Goal: Information Seeking & Learning: Check status

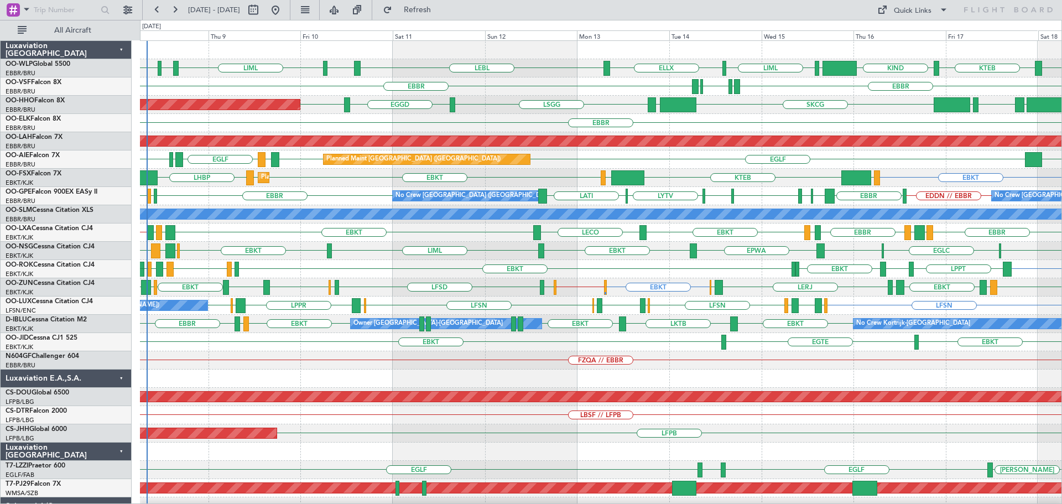
click at [536, 204] on div "KIND KTEB KIND EBLG LIML LIML EDDP EDMO ELLX LEBL EBLG EBBR EBBR LIRP LFMN LIRP…" at bounding box center [600, 369] width 921 height 657
click at [362, 268] on div "EBKT LPPT LERJ EBKT EBKT EBKT LFLX EBKT LIRQ EGGW EBKT" at bounding box center [600, 269] width 921 height 18
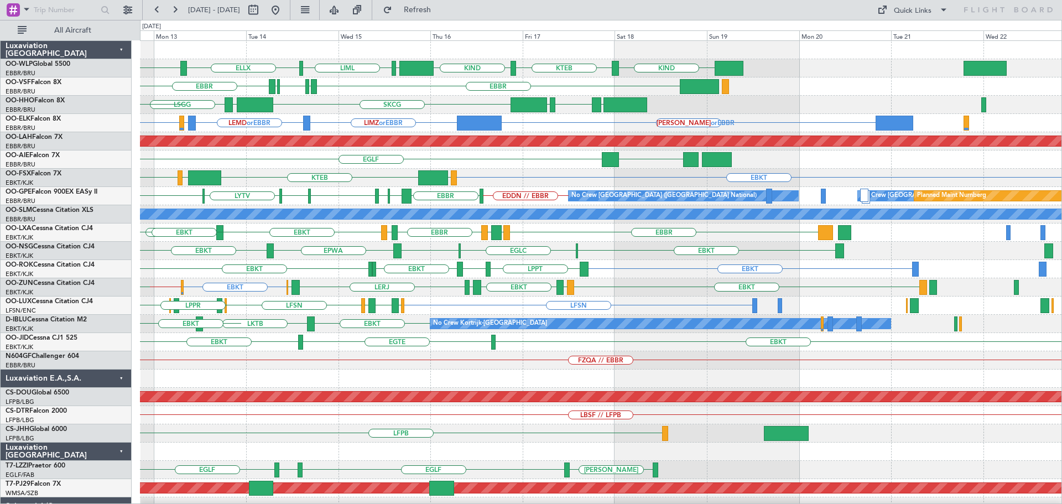
click at [543, 186] on div "KIND KTEB KIND EBLG LIML ELLX LEBL EBLG EBBR EBBR LIRP LFMN LIRP LROP LSGG EGGD…" at bounding box center [600, 369] width 921 height 657
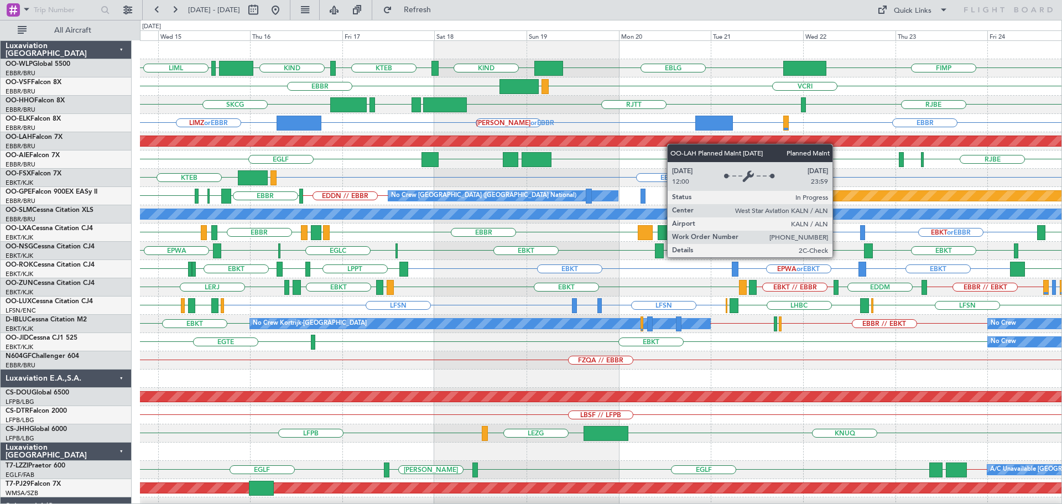
click at [613, 144] on div "EBLG KIND KTEB KIND EBLG LIML FIMP VCRI VRMU EBBR RJTT LROP LSGG EGGD SKCG RJBE…" at bounding box center [600, 369] width 921 height 657
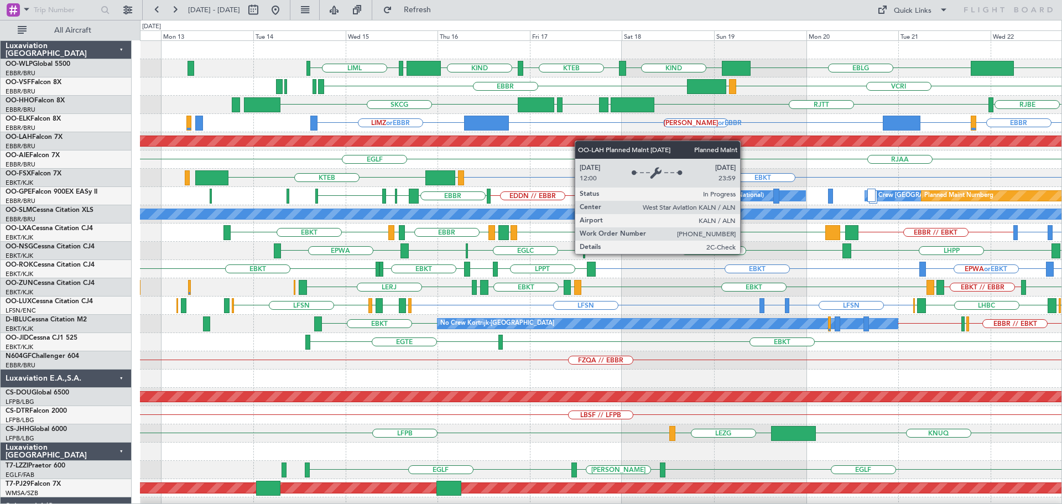
click at [627, 141] on div "EBLG KIND KTEB KIND EBLG LIML FIMP VCRI VRMU EBBR RJTT LROP LSGG EGGD SKCG RJBE…" at bounding box center [600, 369] width 921 height 657
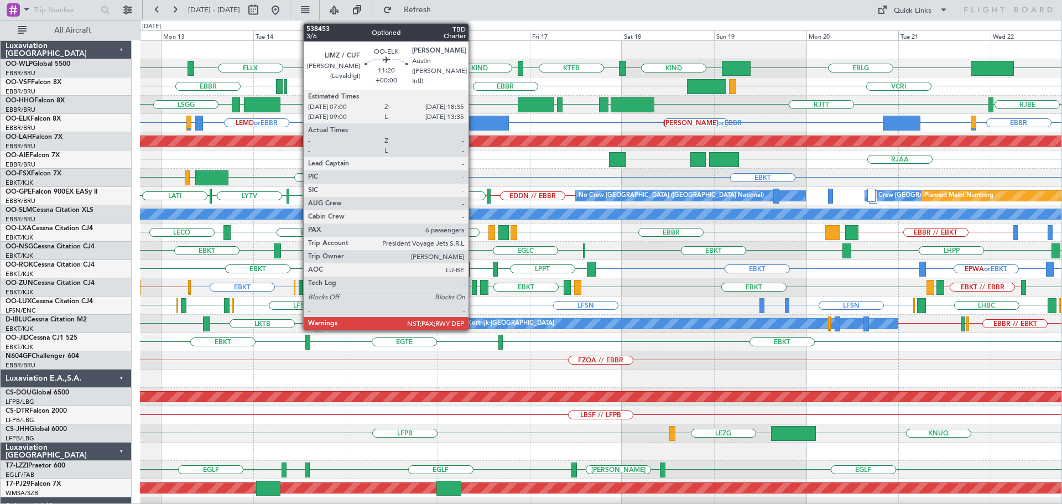
click at [474, 121] on div at bounding box center [486, 123] width 45 height 15
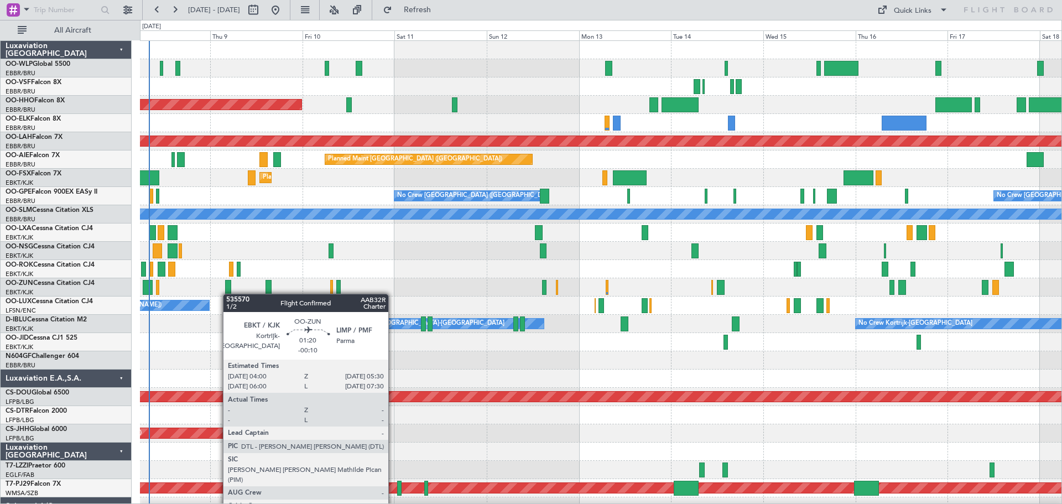
click at [228, 294] on div "Planned Maint Geneva (Cointrin) Planned [GEOGRAPHIC_DATA][PERSON_NAME]-[GEOGRAP…" at bounding box center [600, 342] width 921 height 602
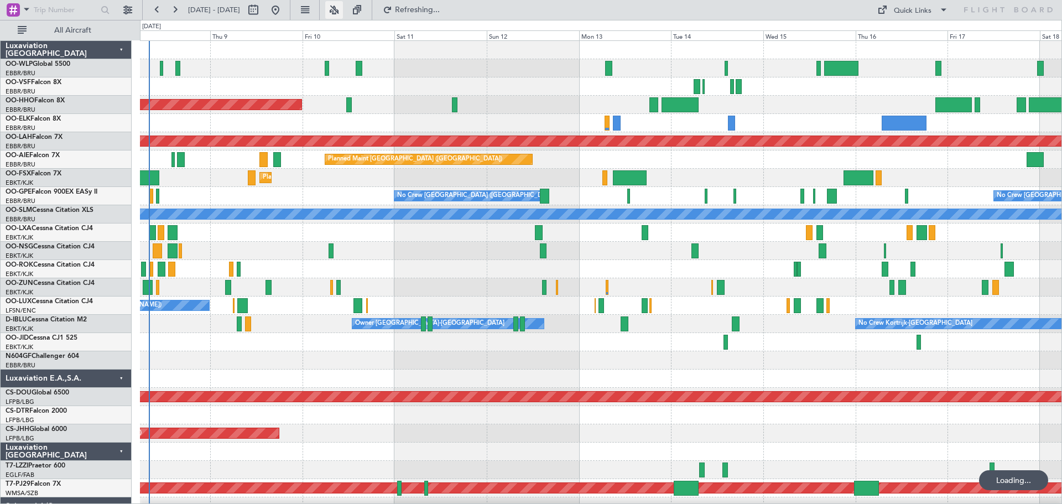
click at [343, 9] on button at bounding box center [334, 10] width 18 height 18
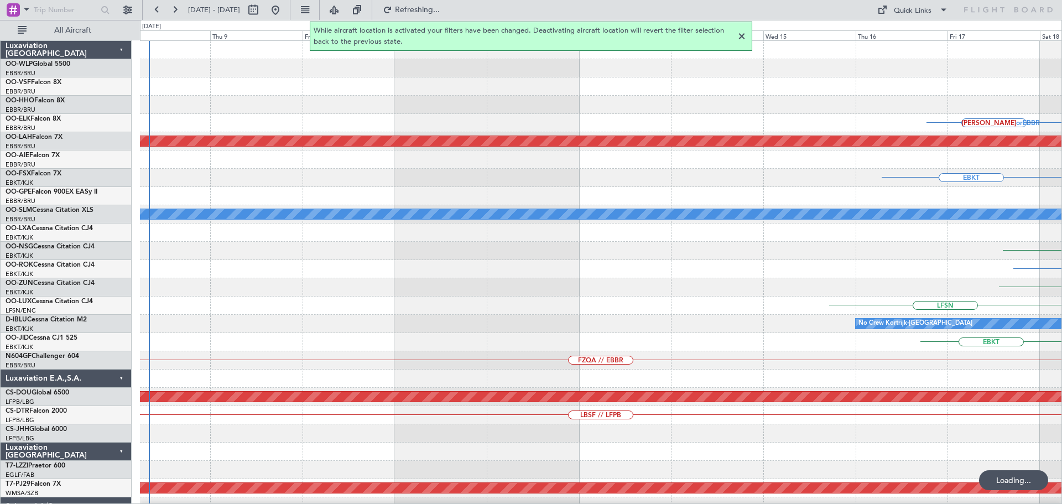
click at [741, 35] on div at bounding box center [741, 36] width 13 height 13
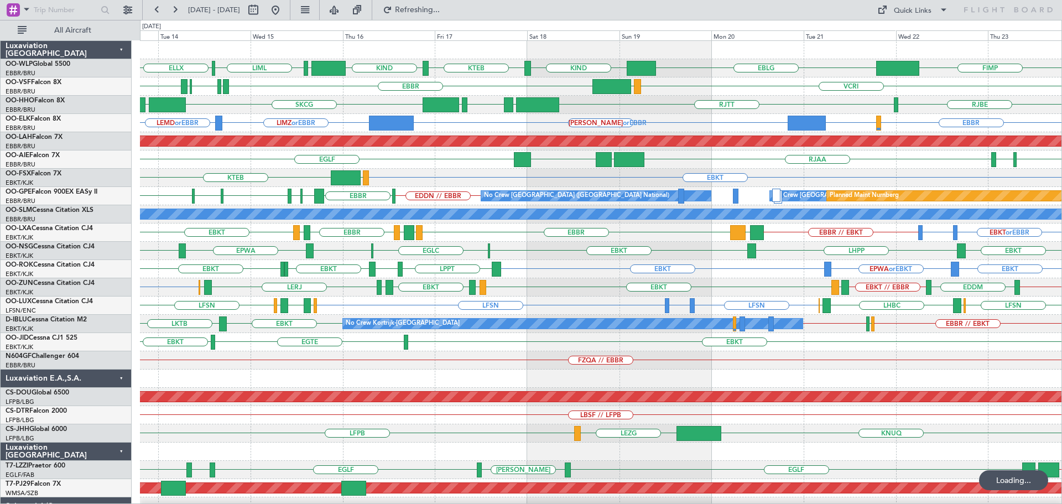
click at [396, 106] on div "RJBE [GEOGRAPHIC_DATA] LROP [GEOGRAPHIC_DATA] EGGD SKCG [GEOGRAPHIC_DATA]" at bounding box center [600, 105] width 921 height 18
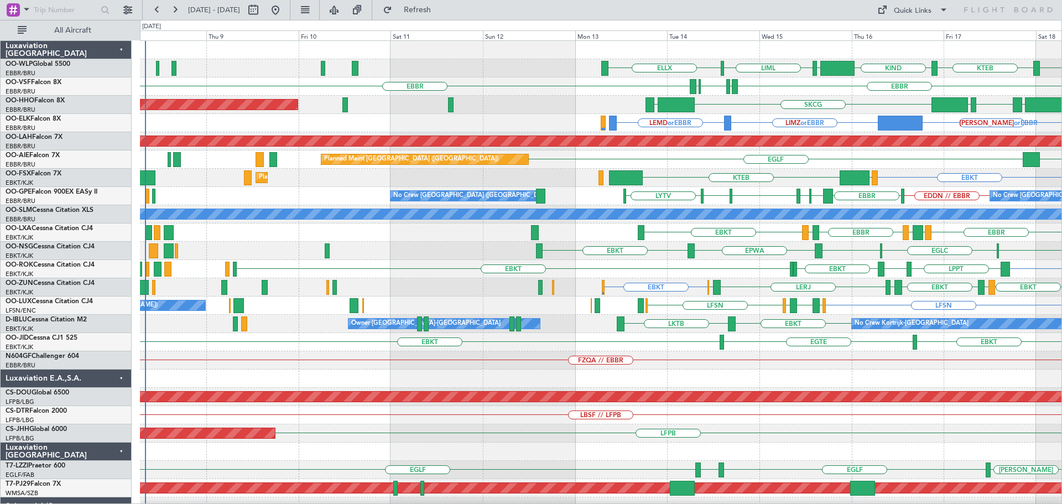
click at [754, 206] on div "KTEB KIND EBLG LIML ELLX KIND EBLG [GEOGRAPHIC_DATA] [GEOGRAPHIC_DATA] LIRP LFM…" at bounding box center [600, 369] width 921 height 657
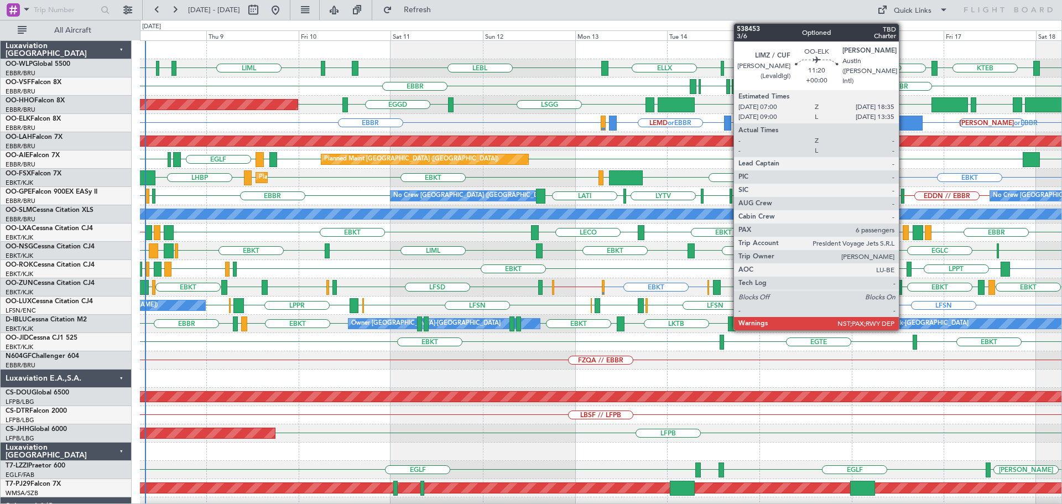
click at [903, 119] on div at bounding box center [899, 123] width 45 height 15
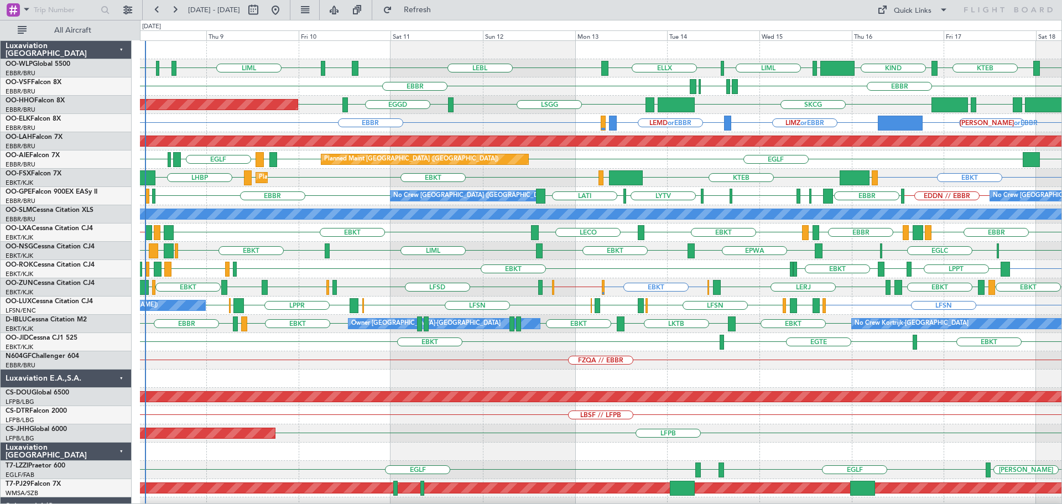
click at [518, 83] on div "EBBR EBBR LIRP LFMN LIRP" at bounding box center [600, 86] width 921 height 18
click at [458, 126] on div "KAUS or EBBR EBBR LIMZ or EBBR LEMD or EBBR LIMZ or EBBR" at bounding box center [600, 123] width 921 height 18
click at [340, 187] on div "No Crew Brussels (Brussels National) No Crew Brussels (Brussels National) EBBR …" at bounding box center [600, 196] width 921 height 18
click at [344, 182] on div "Planned Maint Kortrijk-Wevelgem EBKT EBKT EBKT LHBP LOWS KTEB LIMC" at bounding box center [600, 178] width 921 height 18
click at [889, 105] on div "Planned Maint Geneva (Cointrin) LSGG LROP LSGG EGGD SKCG LEZL LSGG EGGD" at bounding box center [600, 105] width 921 height 18
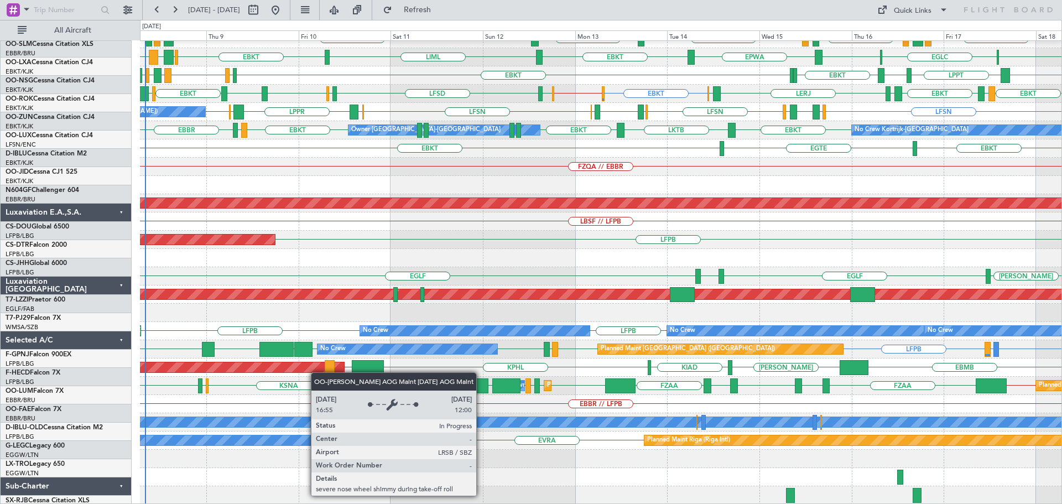
scroll to position [194, 0]
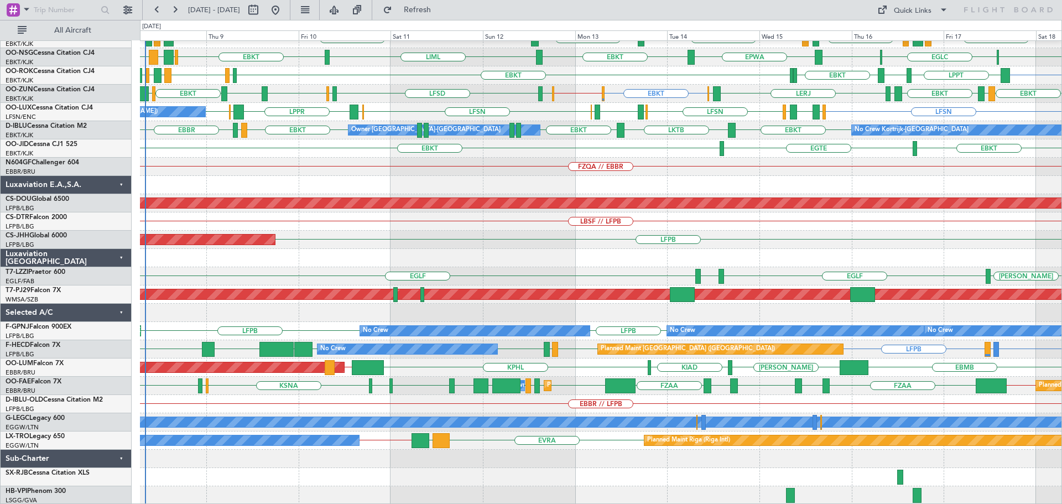
click at [490, 172] on div "FZQA // EBBR" at bounding box center [600, 167] width 921 height 18
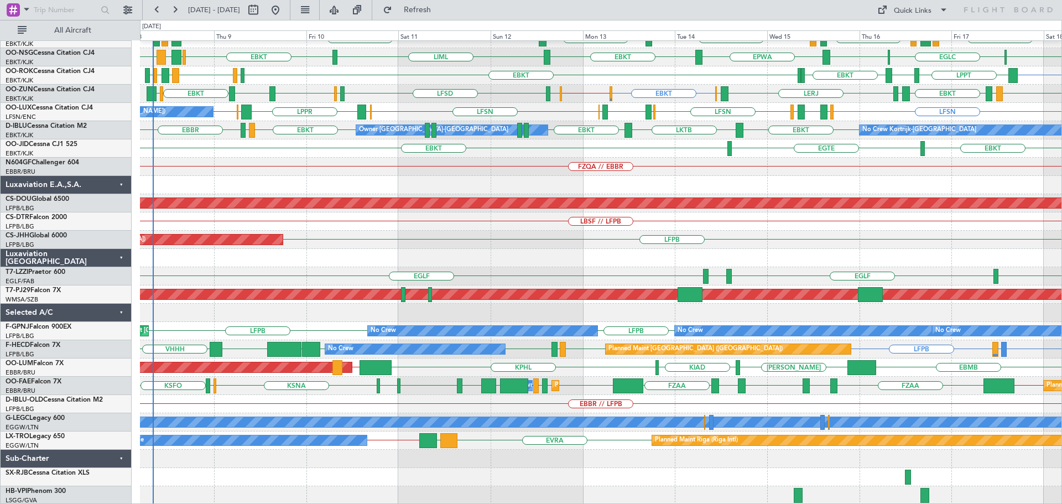
click at [494, 151] on div "A/C Unavailable Monchengladbach EBKT LIBD LFTH EBBR LFML EGPH EBBR LFTH EBKT LE…" at bounding box center [600, 175] width 921 height 657
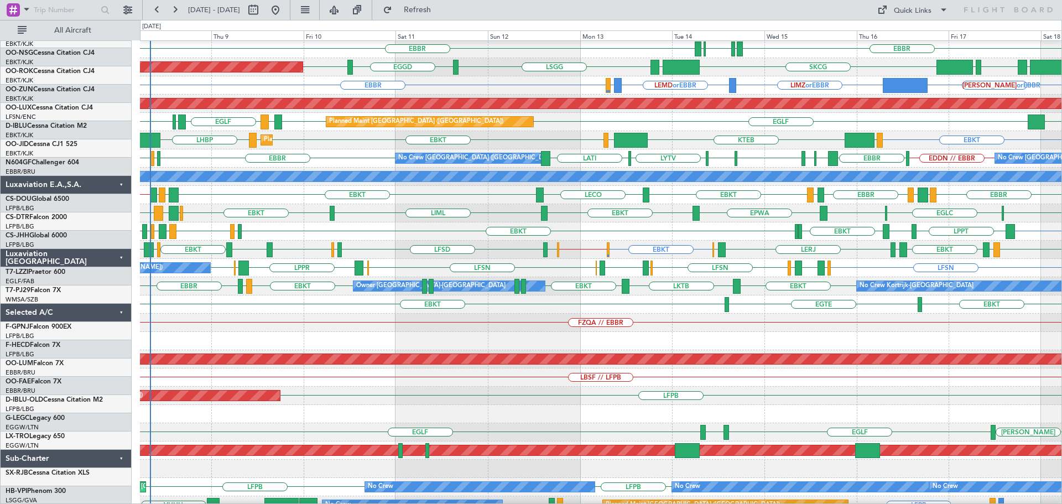
scroll to position [0, 0]
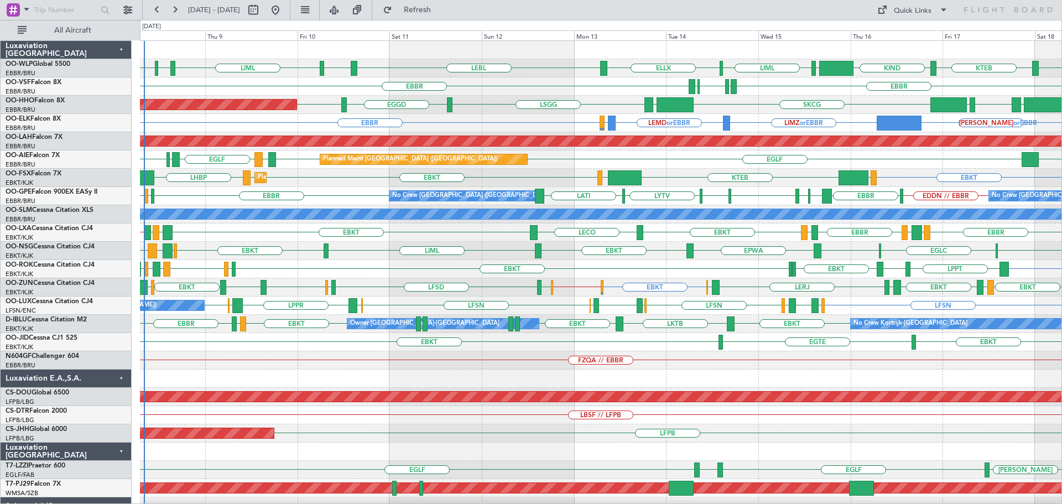
click at [377, 332] on div "EBLG LIML EDDP EDMO KIND KTEB KIND EBLG LIML ELLX LEBL EBBR EBBR LIRP LFMN LIRP…" at bounding box center [600, 369] width 921 height 657
click at [390, 267] on div "EBKT EBKT LFLX EBKT LIRQ EGGW EBKT LPPT LERJ EBKT EBKT" at bounding box center [600, 269] width 921 height 18
click at [383, 266] on div "EBKT LPPT LERJ EBKT EBKT EBKT LFLX EBKT LIRQ EGGW EBKT" at bounding box center [600, 269] width 921 height 18
click at [381, 263] on div "EBKT LPPT LERJ EBKT EBKT EBKT LFLX EBKT LIRQ EGGW EBKT" at bounding box center [600, 269] width 921 height 18
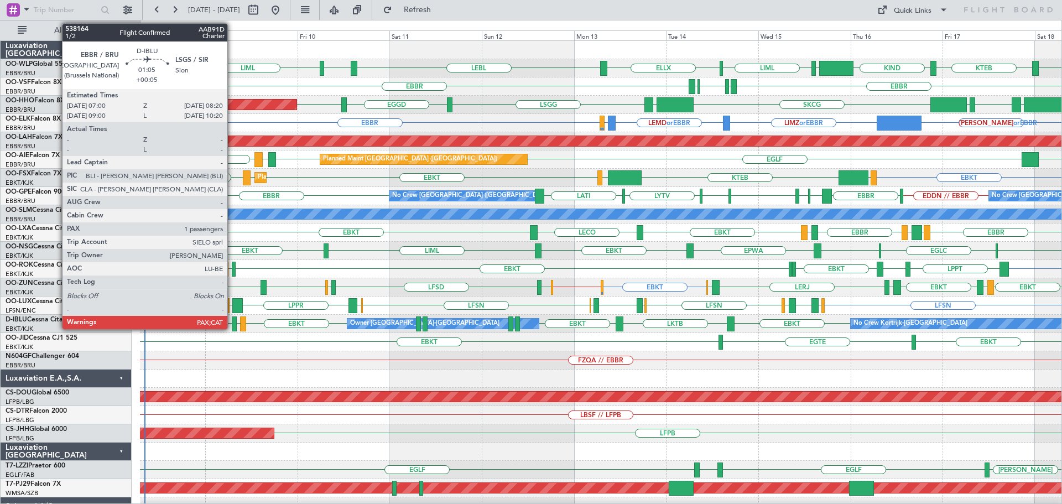
click at [232, 322] on div at bounding box center [235, 323] width 6 height 15
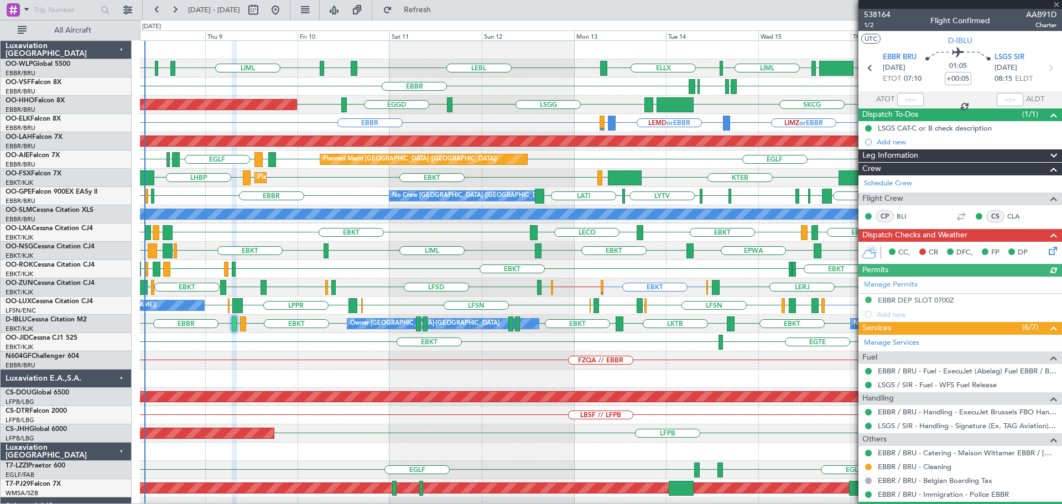
scroll to position [53, 0]
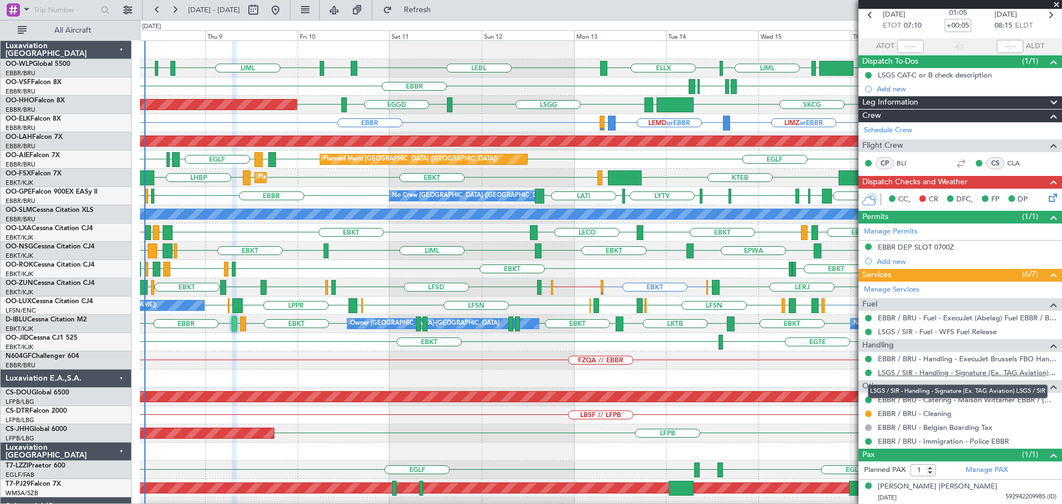
click at [980, 368] on link "LSGS / SIR - Handling - Signature (Ex. TAG Aviation) LSGS / SIR" at bounding box center [966, 372] width 179 height 9
click at [495, 111] on div "LROP LSGG EGGD SKCG LEZL LSGG EGGD LSGG Planned Maint Geneva (Cointrin)" at bounding box center [600, 105] width 921 height 18
click at [363, 243] on div "EBKT EGLC EBKT EPWA EBKT LIML EBKT EBMB LATI EBKT" at bounding box center [600, 251] width 921 height 18
click at [278, 378] on div at bounding box center [600, 378] width 921 height 18
click at [261, 267] on div "EBKT LPPT LERJ EBKT EBKT EBKT LFLX EBKT LIRQ EGGW EBKT" at bounding box center [600, 269] width 921 height 18
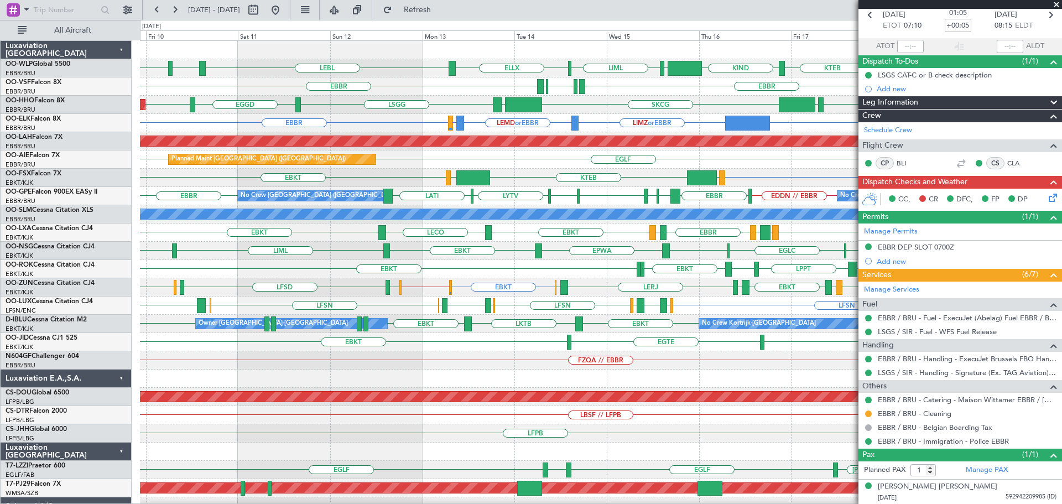
click at [590, 183] on div "LIML ELLX LEBL EBLG KIND KTEB KIND EBLG LIML EDDP EDMO EBBR LIRP LFMN LIRP EBBR…" at bounding box center [600, 369] width 921 height 657
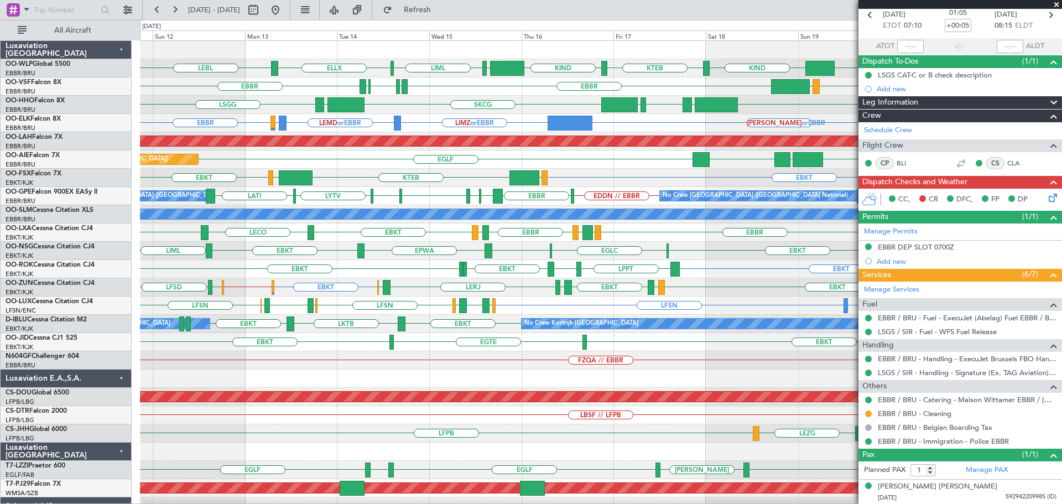
click at [506, 180] on div "EBKT KTEB LIMC EBKT LOWS Planned Maint Kortrijk-Wevelgem" at bounding box center [600, 178] width 921 height 18
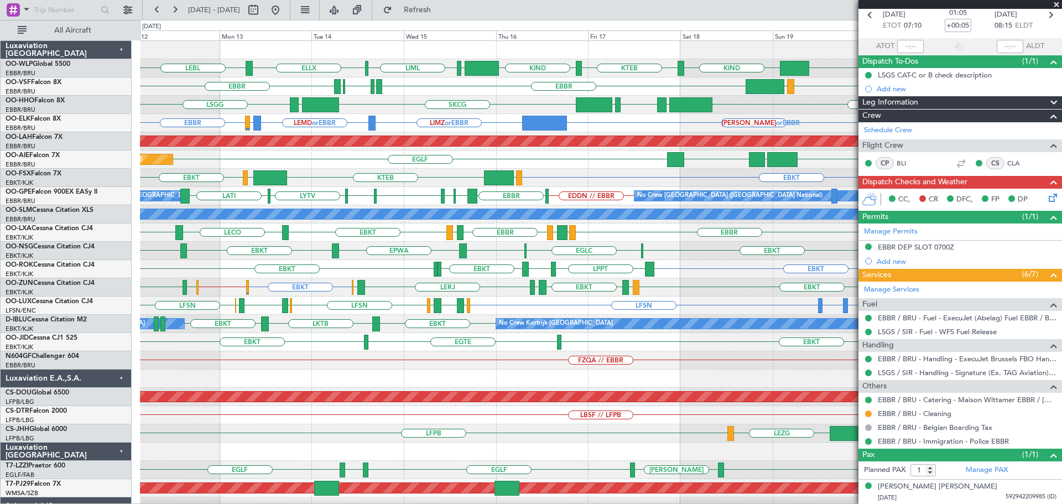
click at [604, 170] on div "LIML ELLX LEBL EBLG KIND KTEB KIND EBLG EBBR LIRP LFMN LIRP EBBR VCRI VRMU SKCG…" at bounding box center [600, 369] width 921 height 657
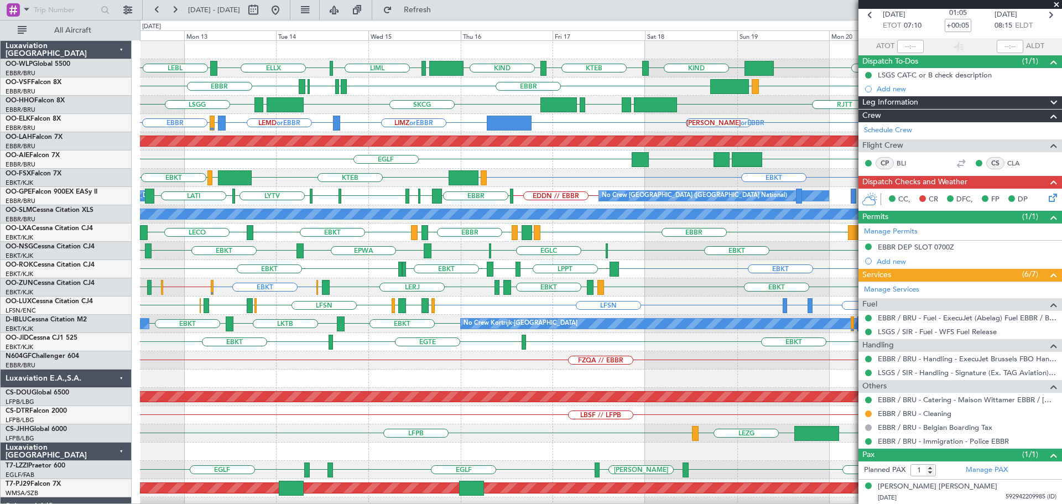
click at [568, 177] on div "LIML ELLX EBLG KIND KTEB KIND EBLG LEBL EBBR LIRP LFMN LIRP EBBR VCRI VRMU SKCG…" at bounding box center [600, 369] width 921 height 657
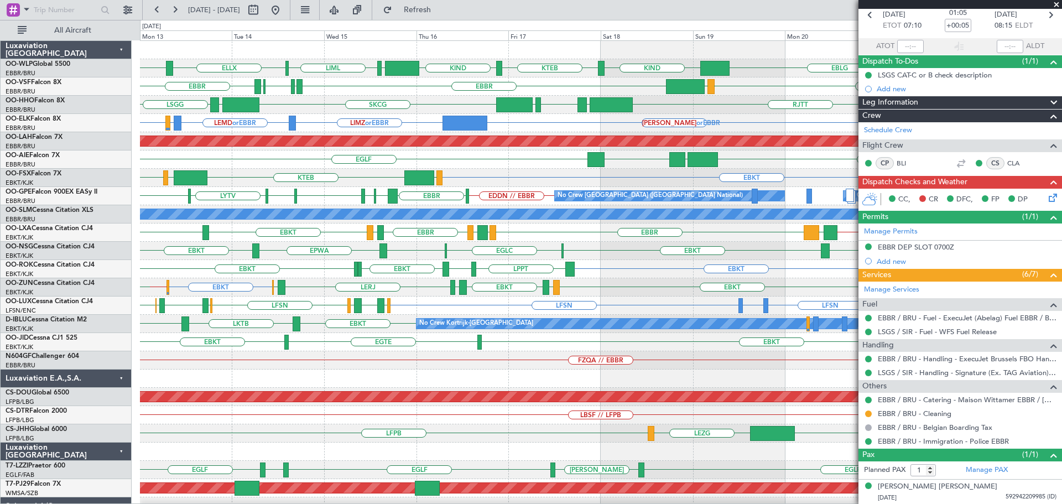
click at [453, 197] on div "LIML ELLX LEBL EBLG KIND KTEB KIND EBLG FIMP EBBR LIRP LFMN LIRP EBBR VCRI VRMU…" at bounding box center [600, 369] width 921 height 657
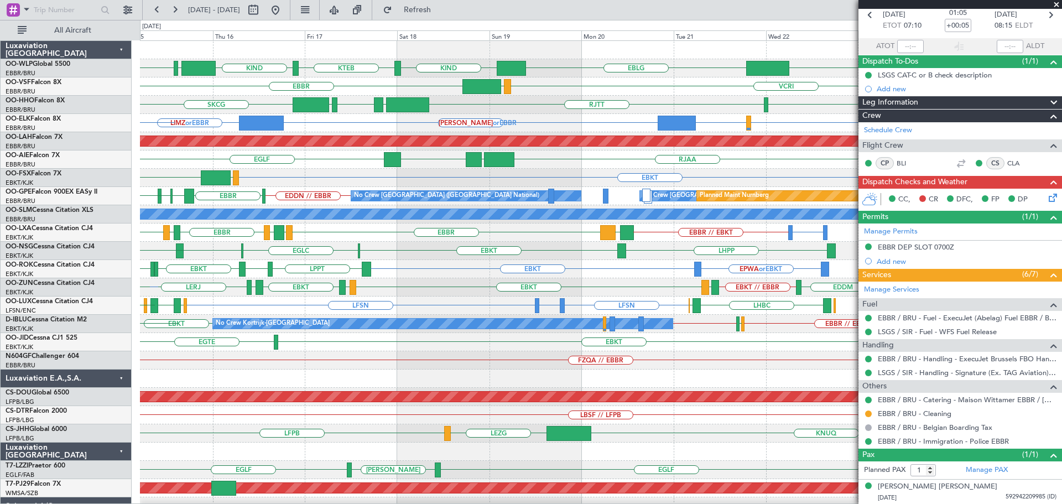
click at [359, 176] on div "LIML EBLG KIND KTEB KIND EBLG FIMP ELLX LEBL EBBR VCRI VRMU LIRP LFMN LIRP EBBR…" at bounding box center [600, 369] width 921 height 657
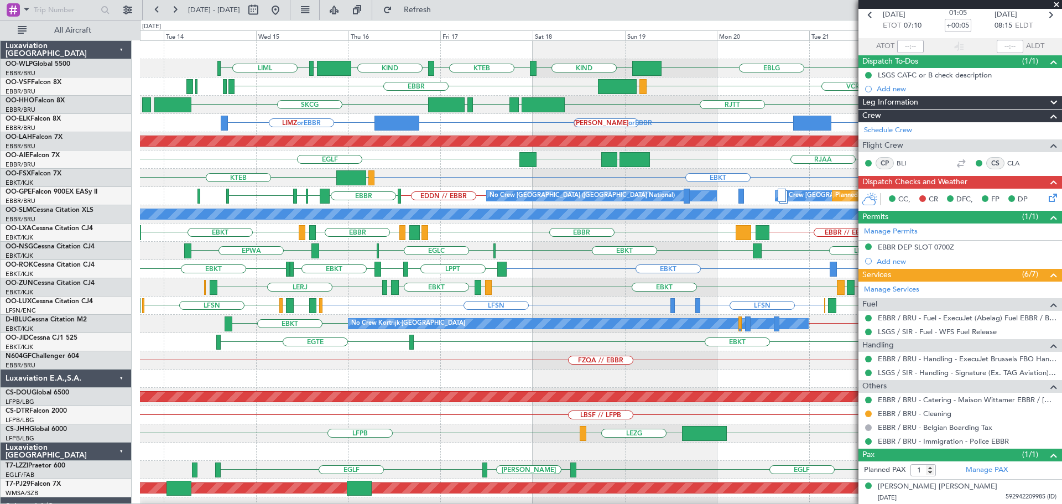
scroll to position [0, 0]
click at [465, 181] on div "LIML EBLG KIND KTEB KIND EBLG FIMP EBBR VCRI VRMU SKCG RJTT LROP LSGG EGGD RJBE…" at bounding box center [600, 369] width 921 height 657
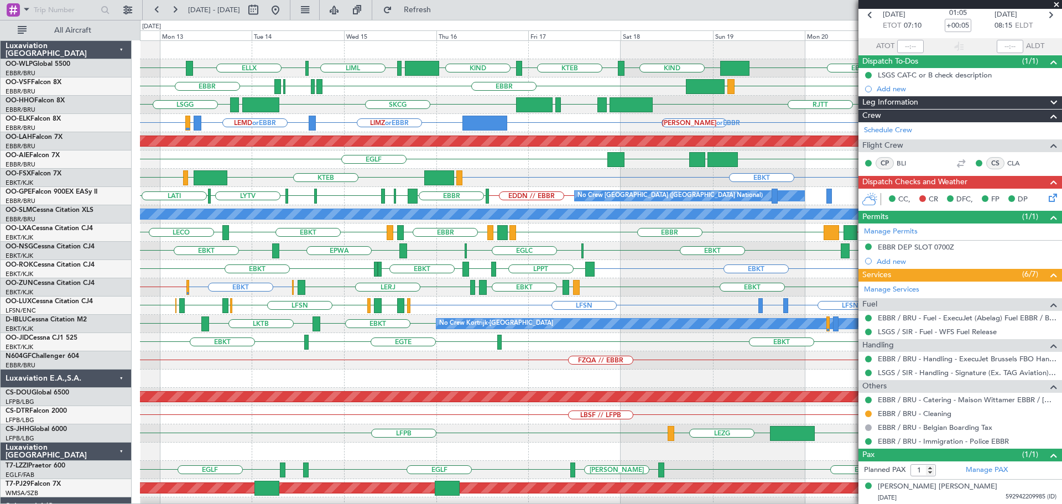
click at [383, 175] on div "EBKT KTEB LIMC EBKT LOWS" at bounding box center [600, 178] width 921 height 18
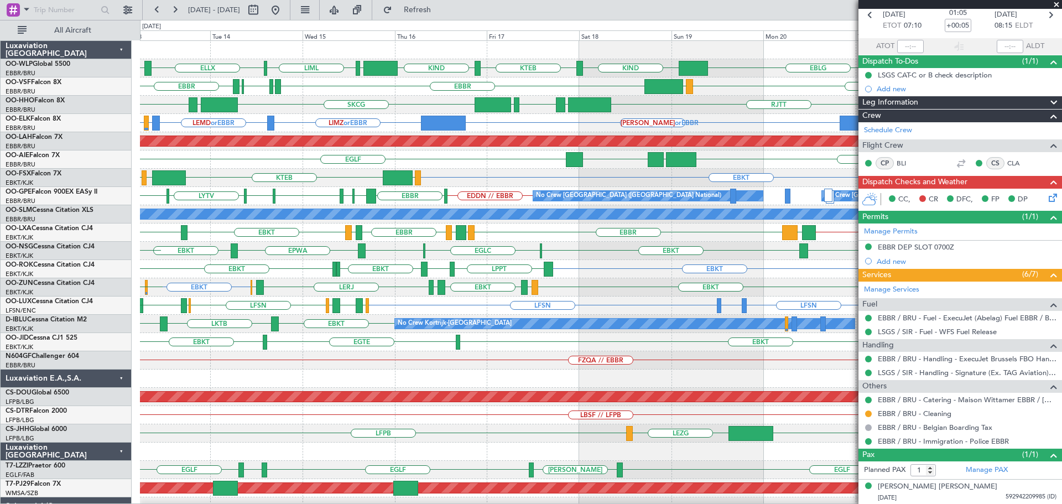
click at [317, 168] on div "EGLF RJAA UTSA LLBG Planned Maint London (Farnborough)" at bounding box center [600, 159] width 921 height 18
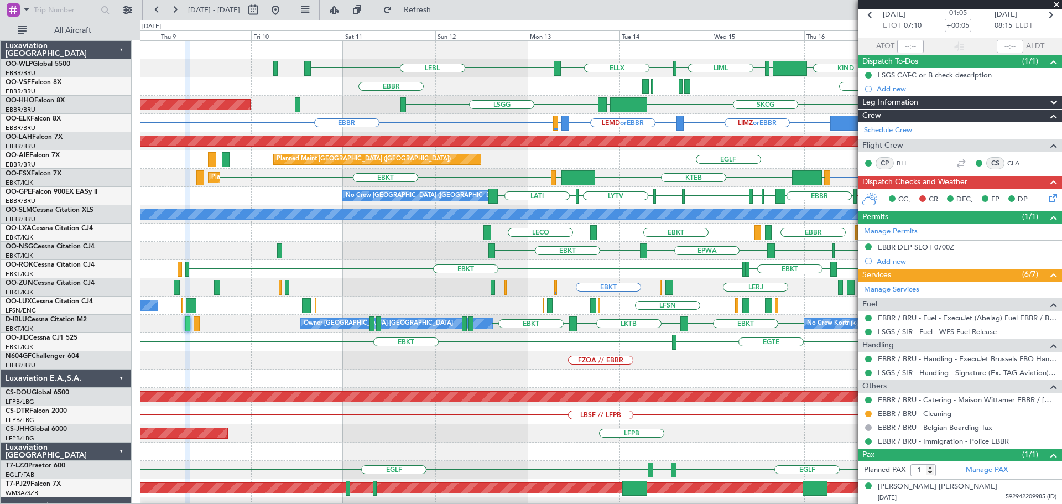
click at [705, 179] on div "LIML ELLX LEBL KIND KTEB KIND EBLG EBLG EBBR LIRP LFMN LIRP EBBR VRMU VCRI SKCG…" at bounding box center [600, 369] width 921 height 657
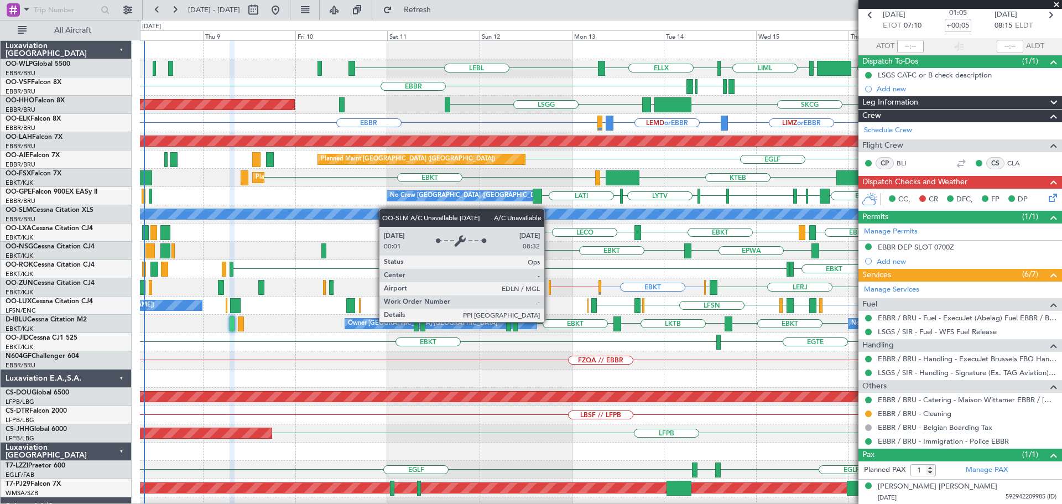
click at [313, 219] on div "LIML ELLX LEBL KIND EBLG KTEB KIND EBLG EBBR LIRP LFMN LIRP EBBR VRMU VCRI SKCG…" at bounding box center [600, 369] width 921 height 657
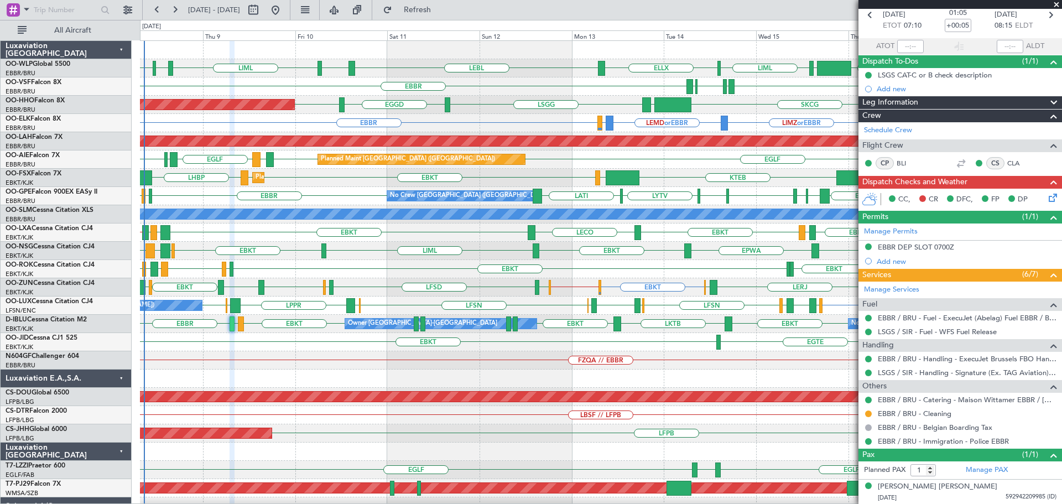
click at [1057, 4] on span at bounding box center [1055, 5] width 11 height 10
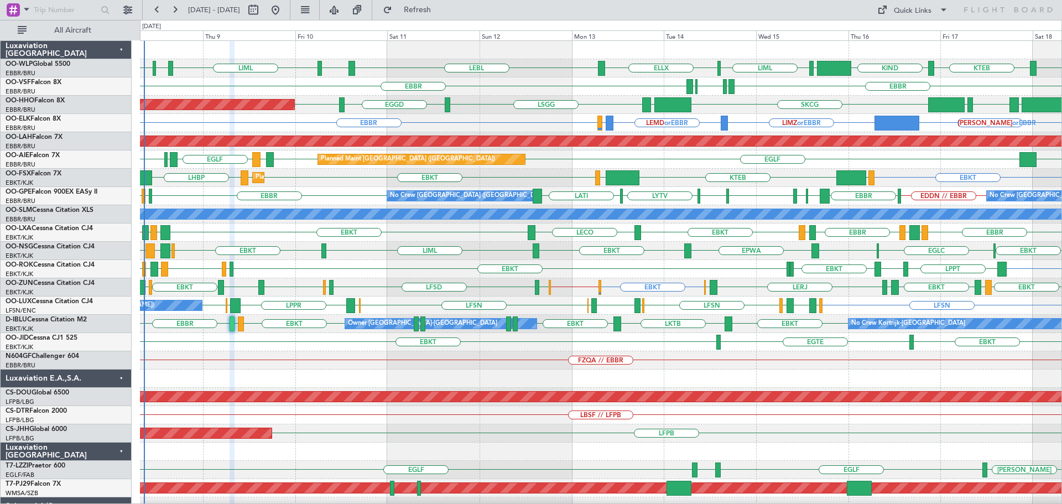
type input "0"
click at [438, 301] on div "LFSN LSZH LFSN ELLX EGBB ELLX LFSN EDSB LPPR LSZH LIEE EDSB LFSN No Crew Nancy …" at bounding box center [600, 305] width 921 height 18
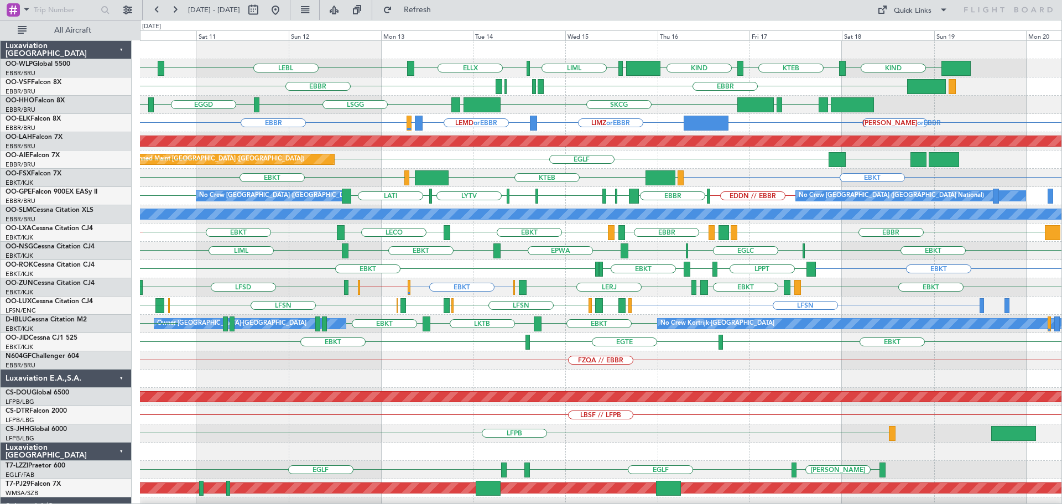
click at [579, 134] on div "LIML ELLX LEBL EBLG KIND KTEB KIND EBLG LIML EDDP EDMO EBBR LIRP LFMN LIRP EBBR…" at bounding box center [600, 369] width 921 height 657
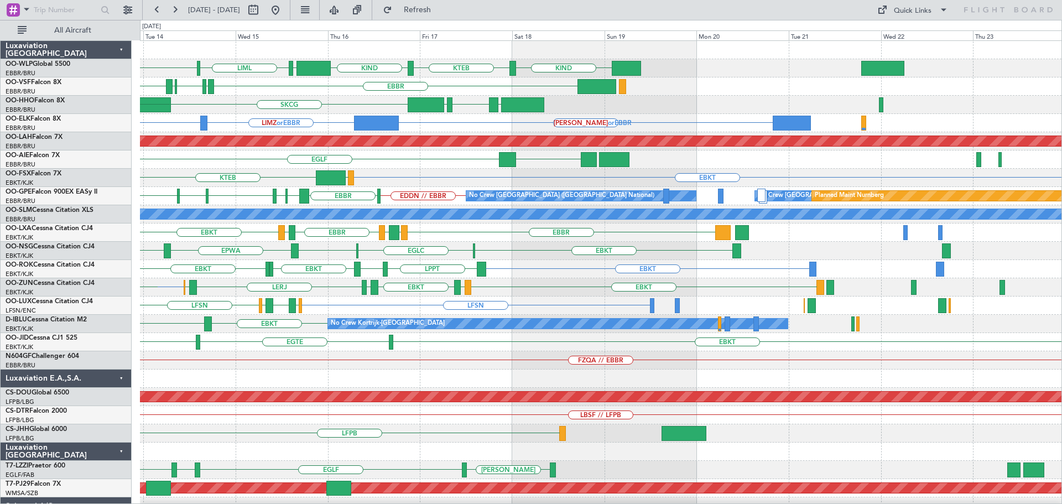
click at [457, 185] on div "LIML ELLX KIND KTEB KIND EBLG LEBL EBBR LIRP LFMN LIRP EBBR SKCG LROP LSGG EGGD…" at bounding box center [600, 369] width 921 height 657
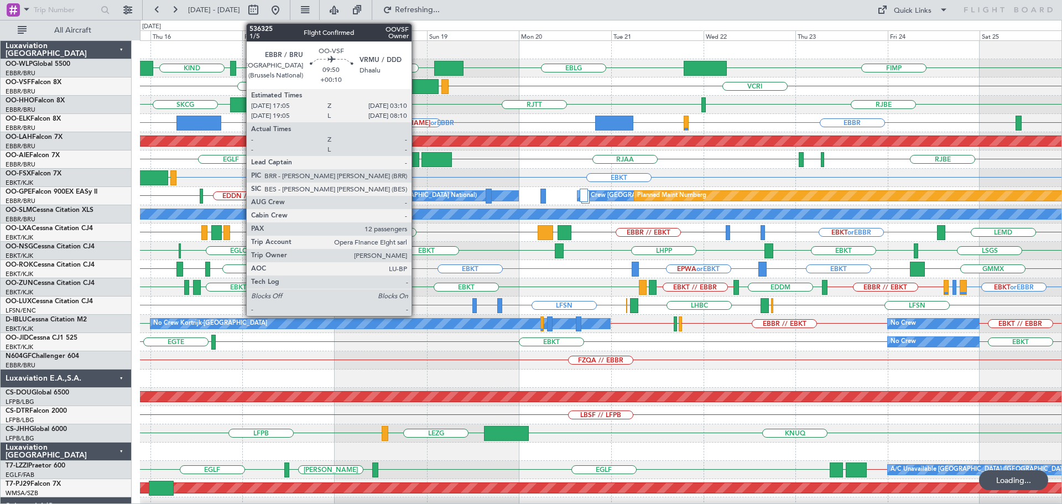
click at [416, 81] on div at bounding box center [419, 86] width 39 height 15
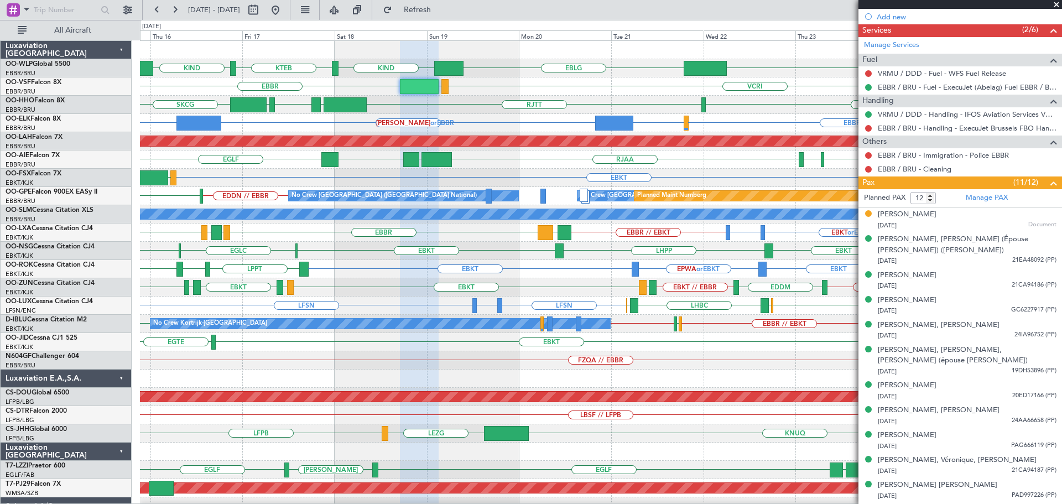
scroll to position [421, 0]
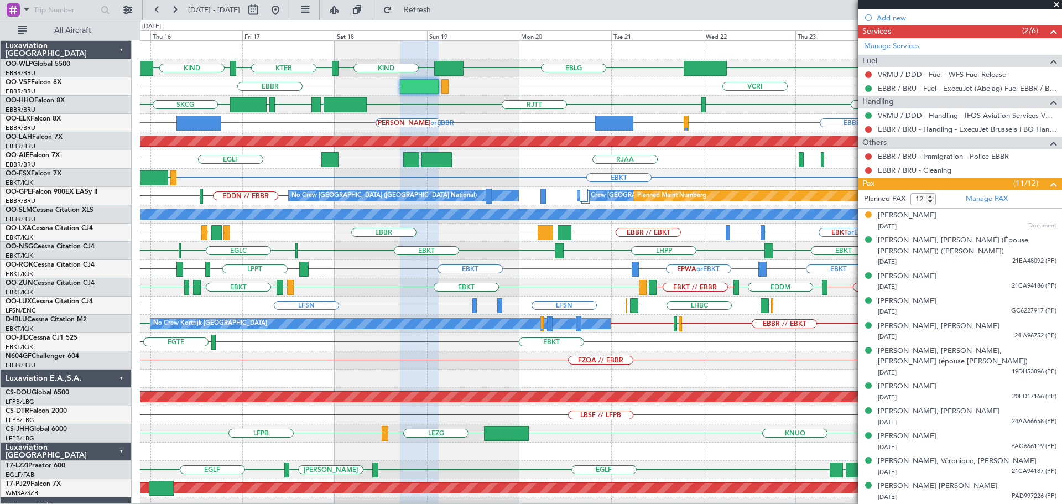
click at [1057, 4] on span at bounding box center [1055, 5] width 11 height 10
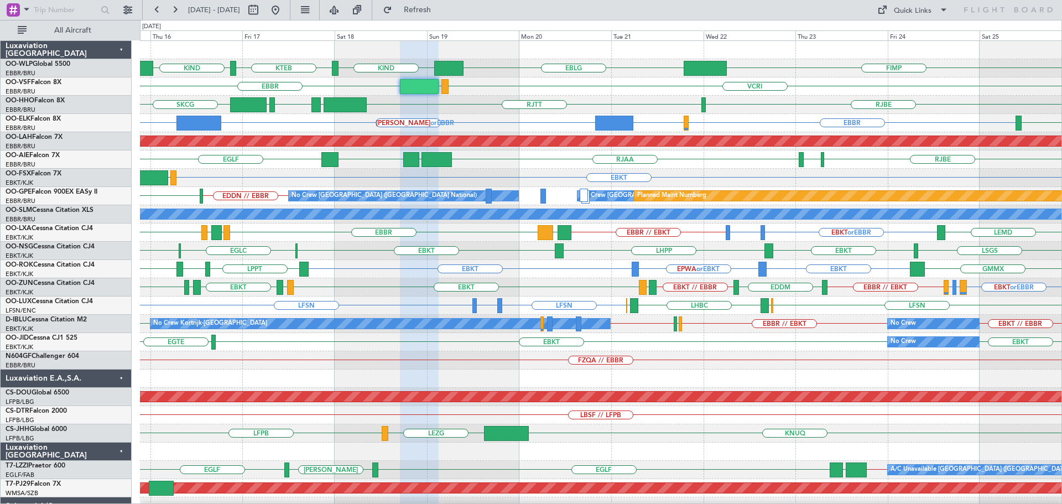
type input "0"
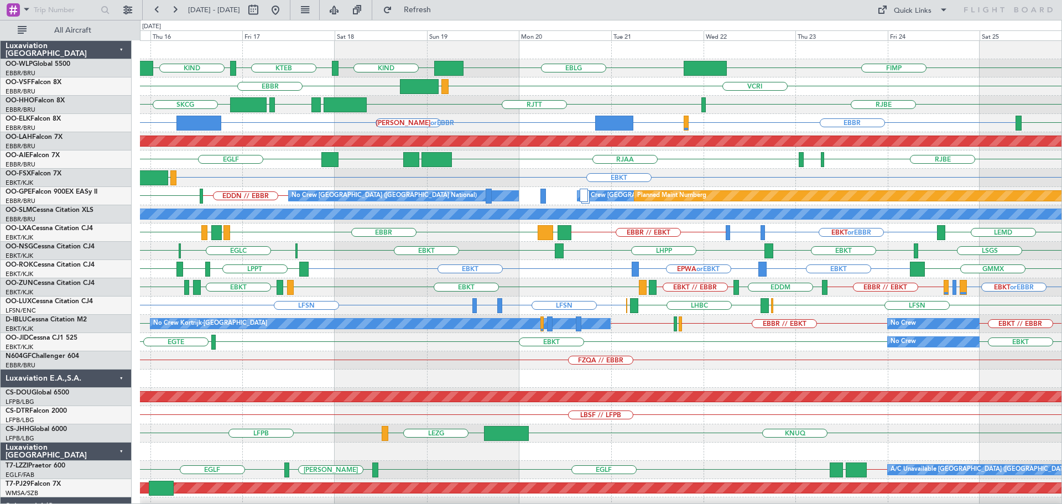
click at [484, 111] on div "SKCG RJTT LROP LSGG EGGD RJBE" at bounding box center [600, 105] width 921 height 18
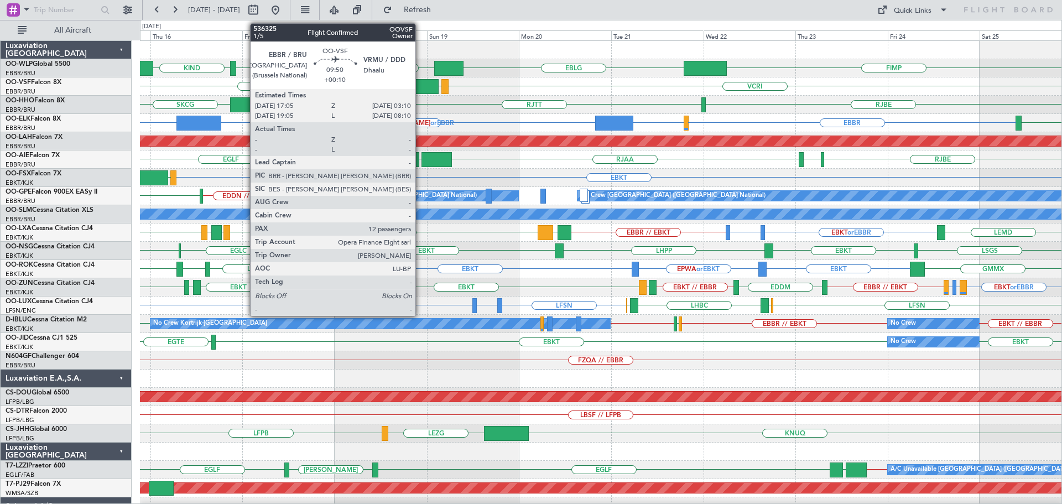
click at [420, 88] on div at bounding box center [419, 86] width 39 height 15
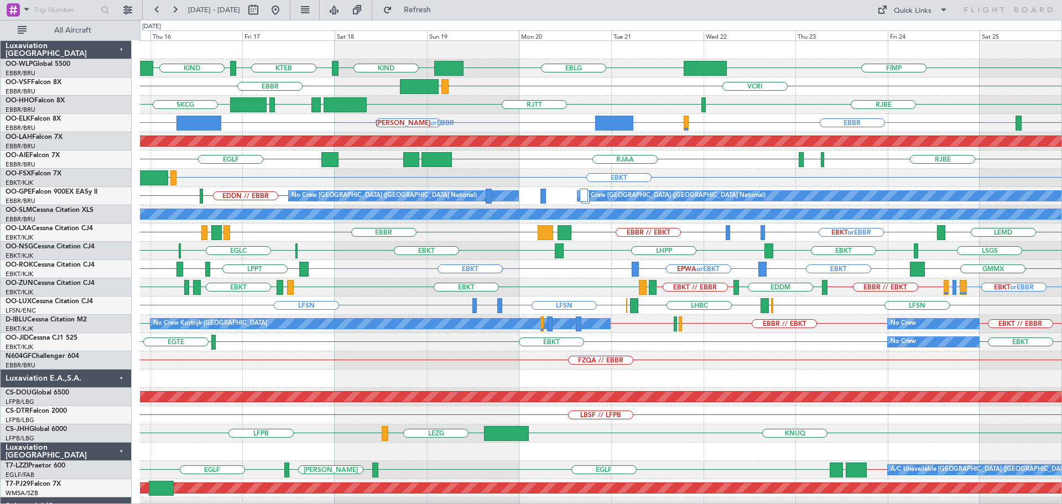
click at [503, 107] on div "SKCG RJBE RJTT LROP LSGG EGGD" at bounding box center [600, 105] width 921 height 18
click at [284, 6] on button at bounding box center [275, 10] width 18 height 18
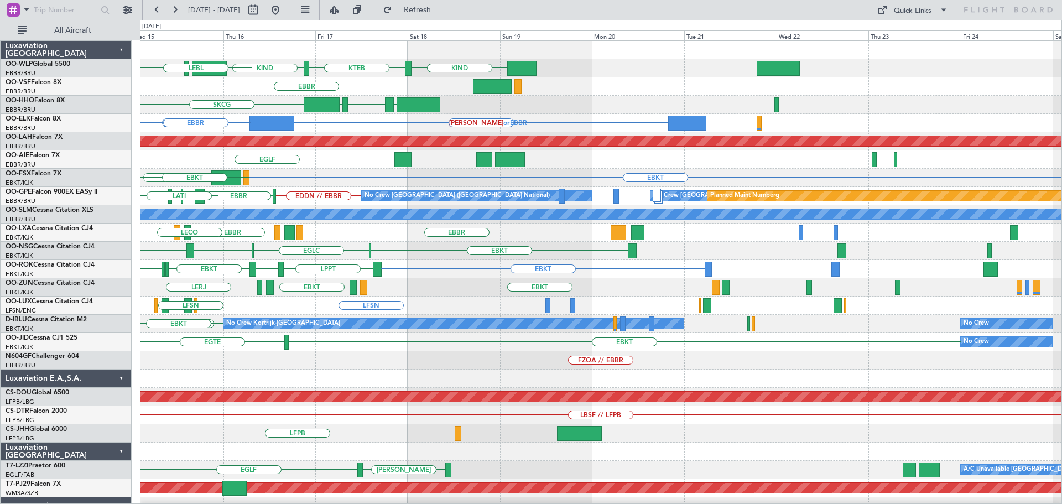
click at [258, 269] on div "KIND KTEB KIND EBLG LIML ELLX LEBL EBBR LIRP LFMN LIRP EBBR LROP LSGG EGGD SKCG…" at bounding box center [600, 369] width 921 height 657
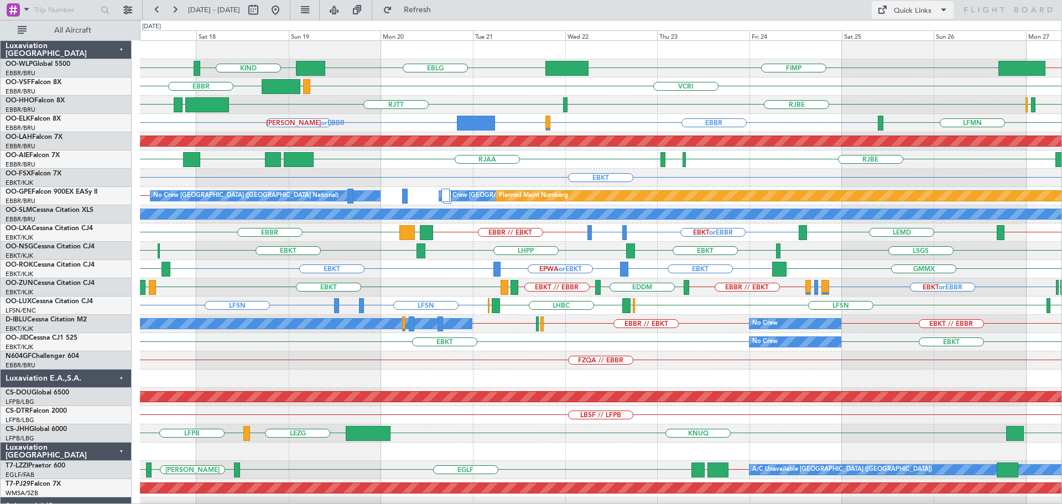
click at [911, 11] on div "Quick Links" at bounding box center [912, 11] width 38 height 11
click at [911, 32] on button "Trip Builder" at bounding box center [912, 36] width 83 height 27
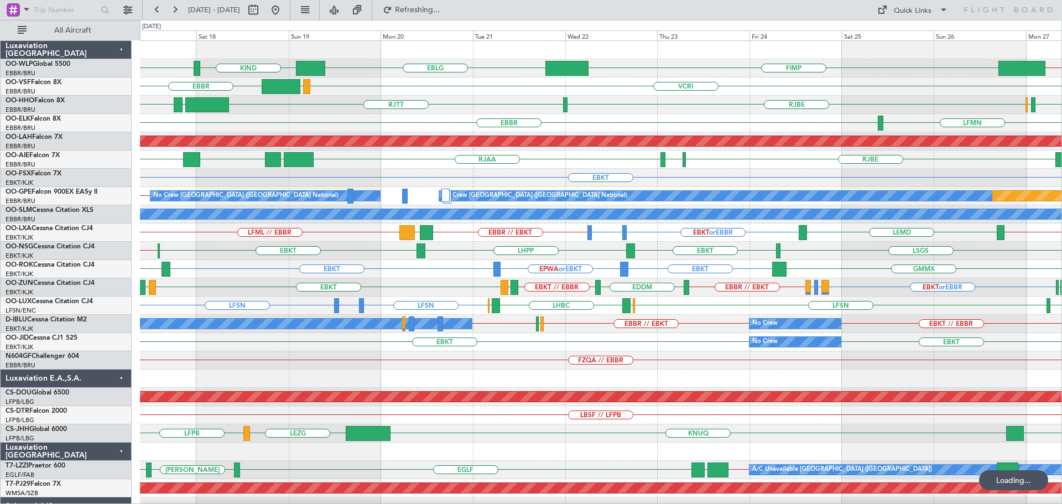
click at [501, 62] on div "FIMP EBLG EBLG // EBBR KIND KTEB" at bounding box center [600, 68] width 921 height 18
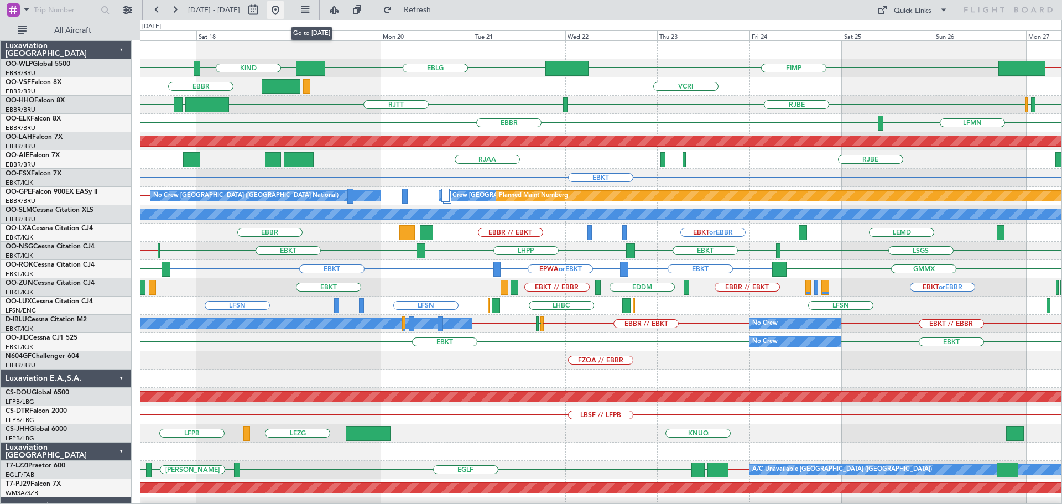
click at [284, 10] on button at bounding box center [275, 10] width 18 height 18
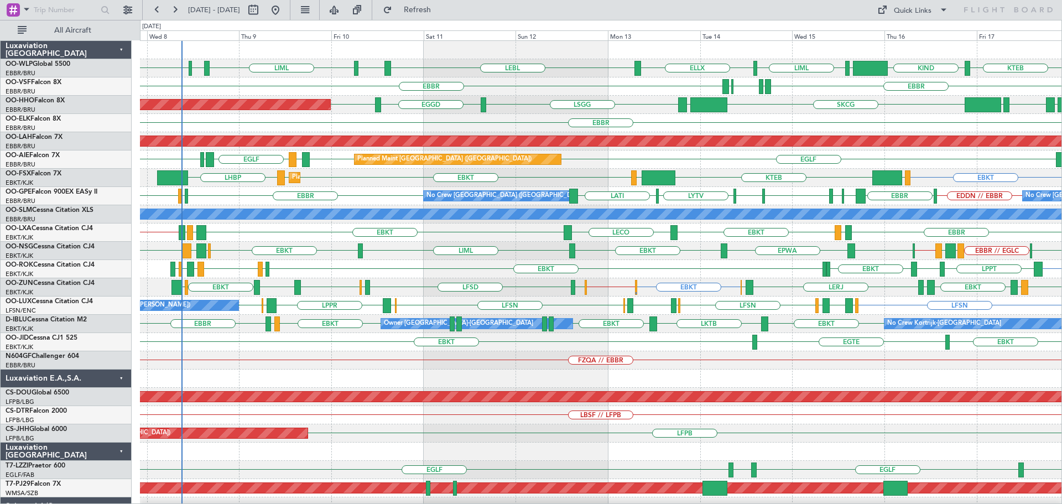
click at [239, 233] on div "EBBR LFTH EBKT EBKT LIBD LFTH EBMB // EBBR LECO Planned Maint [GEOGRAPHIC_DATA]…" at bounding box center [600, 232] width 921 height 18
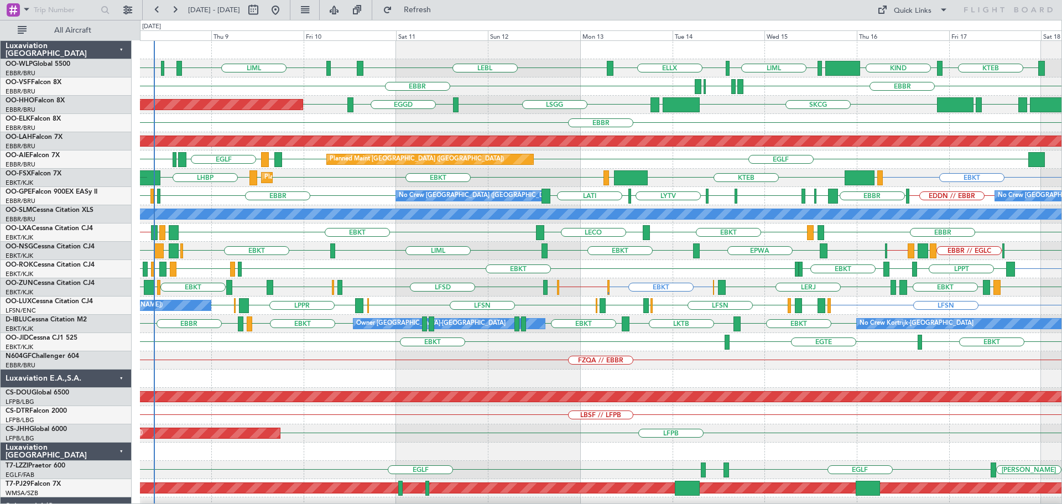
click at [300, 262] on div "KTEB KIND EBLG LIML EBLG LIML EDDP EDMO ELLX LEBL [GEOGRAPHIC_DATA] [GEOGRAPHIC…" at bounding box center [600, 369] width 921 height 657
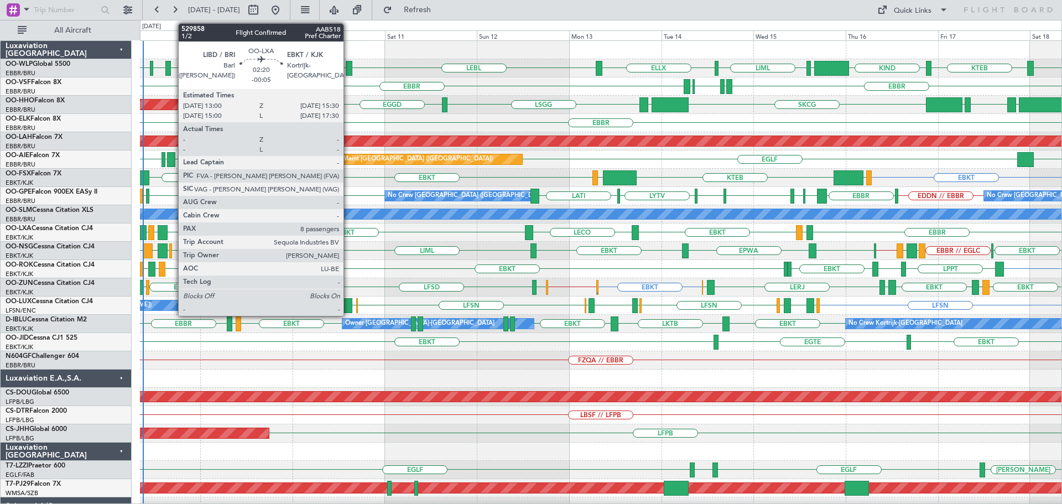
click at [371, 270] on div "EBKT EBKT LFLX EBKT LIRQ EGGW LPPT LERJ EBKT EBKT" at bounding box center [600, 269] width 921 height 18
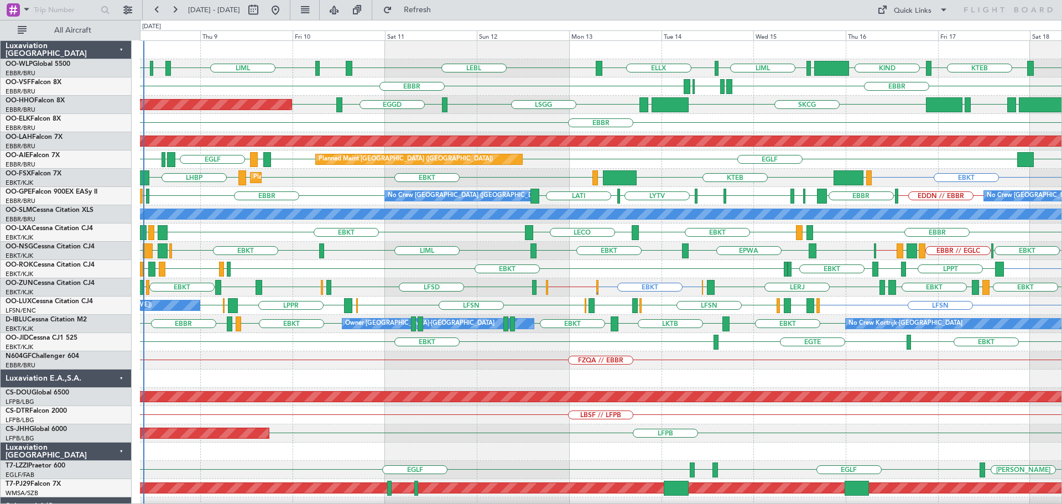
click at [461, 251] on div "EBKT EBBR // EGLC LFML EGPH EGLC // [GEOGRAPHIC_DATA] EBKT EPWA EBKT LIML EBKT …" at bounding box center [600, 251] width 921 height 18
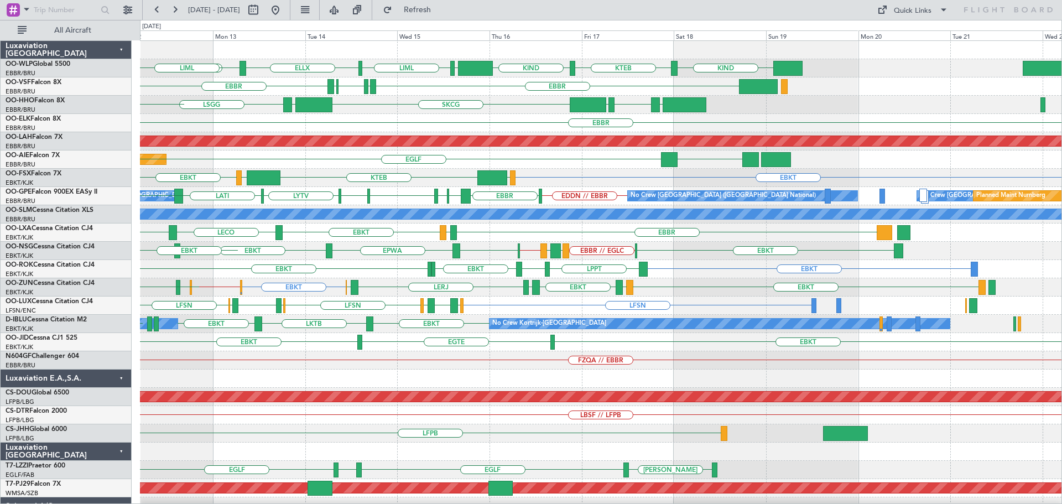
click at [360, 384] on div "KIND KTEB KIND EBLG LIML ELLX LEBL EBLG LIML [GEOGRAPHIC_DATA] LIRP LFMN LIRP […" at bounding box center [600, 369] width 921 height 657
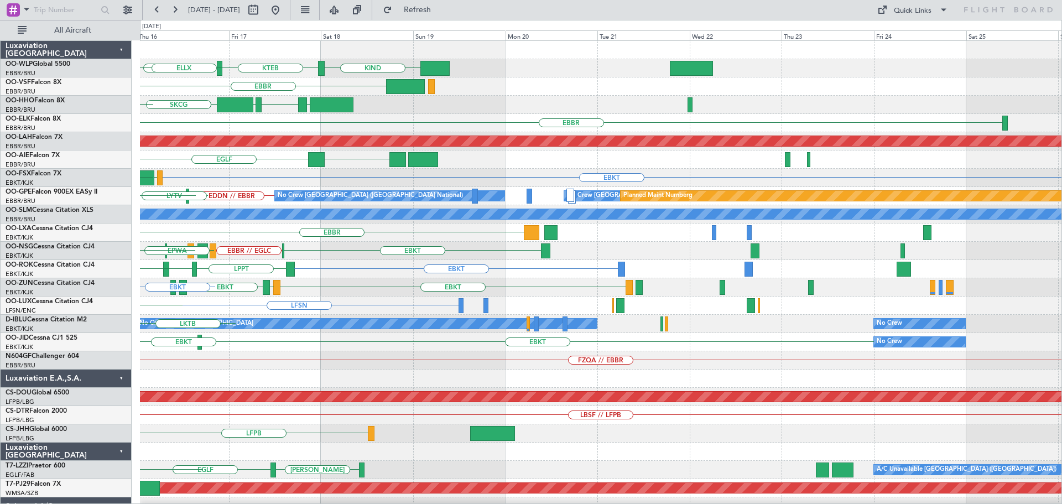
click at [258, 404] on div "KIND KTEB KIND EBLG LIML ELLX [GEOGRAPHIC_DATA] LIRP LFMN LIRP [GEOGRAPHIC_DATA…" at bounding box center [600, 369] width 921 height 657
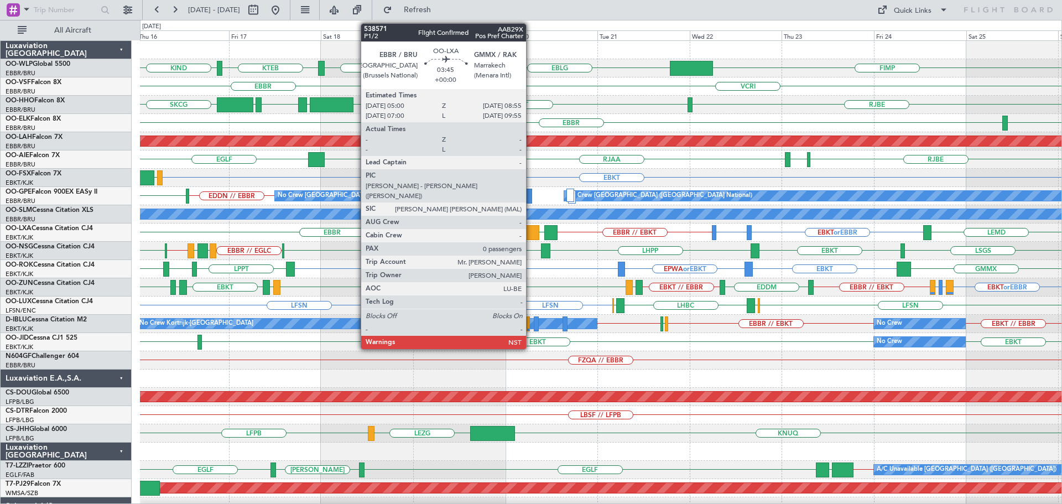
click at [531, 229] on div at bounding box center [531, 232] width 15 height 15
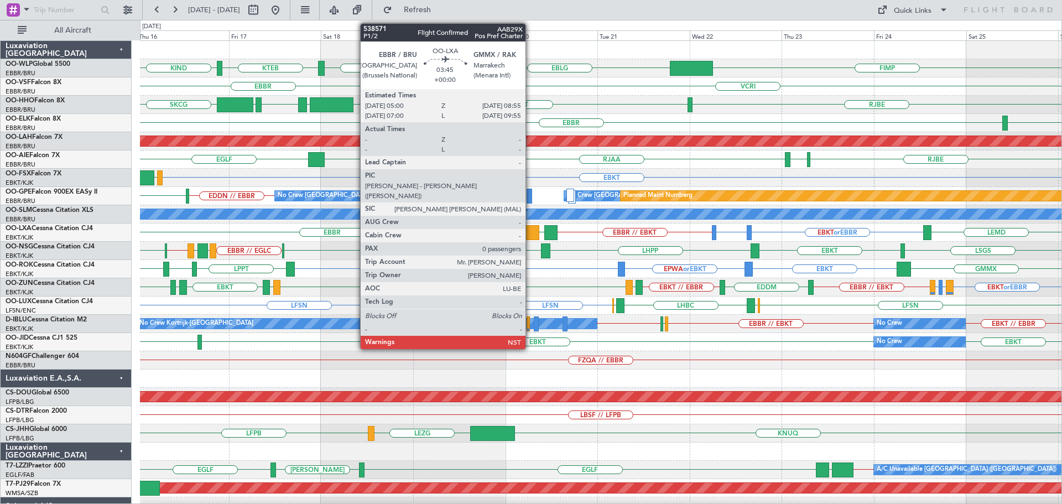
click at [530, 227] on div at bounding box center [531, 232] width 15 height 15
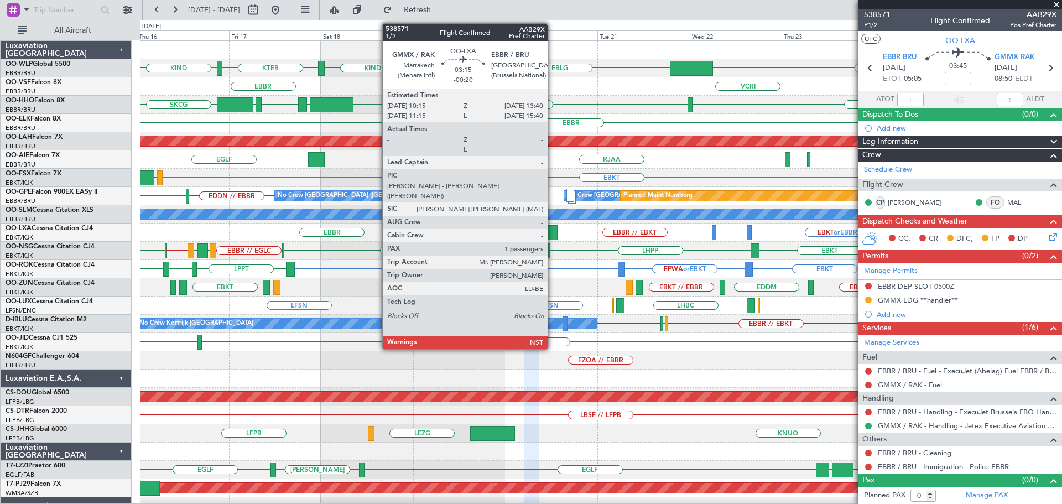
click at [552, 229] on div at bounding box center [550, 232] width 13 height 15
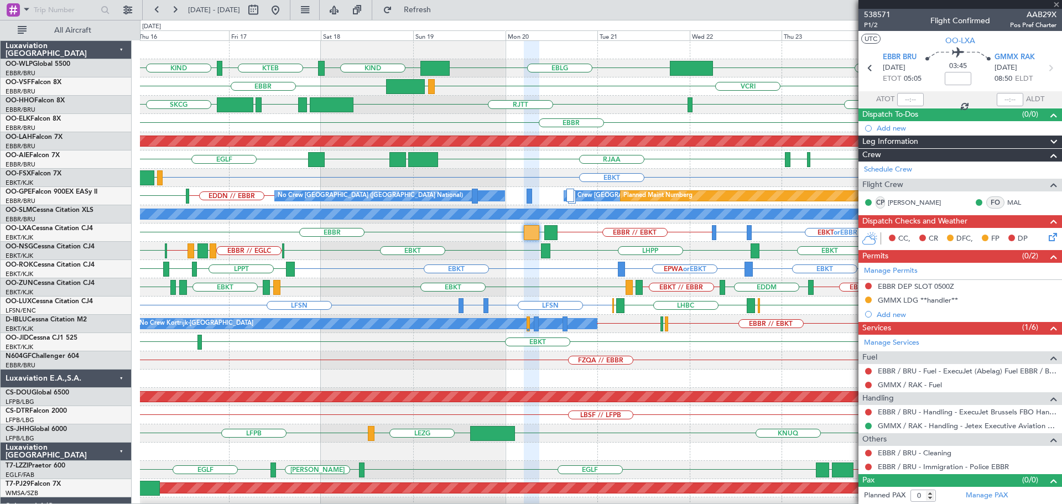
type input "-00:20"
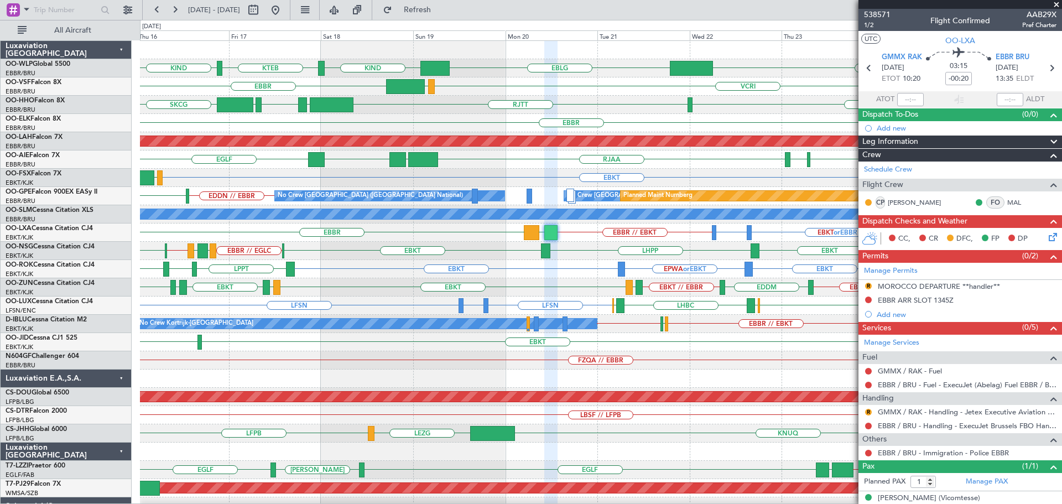
click at [516, 253] on div "EBKT EBBR // EGLC LFML EGPH EGLC // [GEOGRAPHIC_DATA] EBKT LSGS EBKT LHPP" at bounding box center [600, 251] width 921 height 18
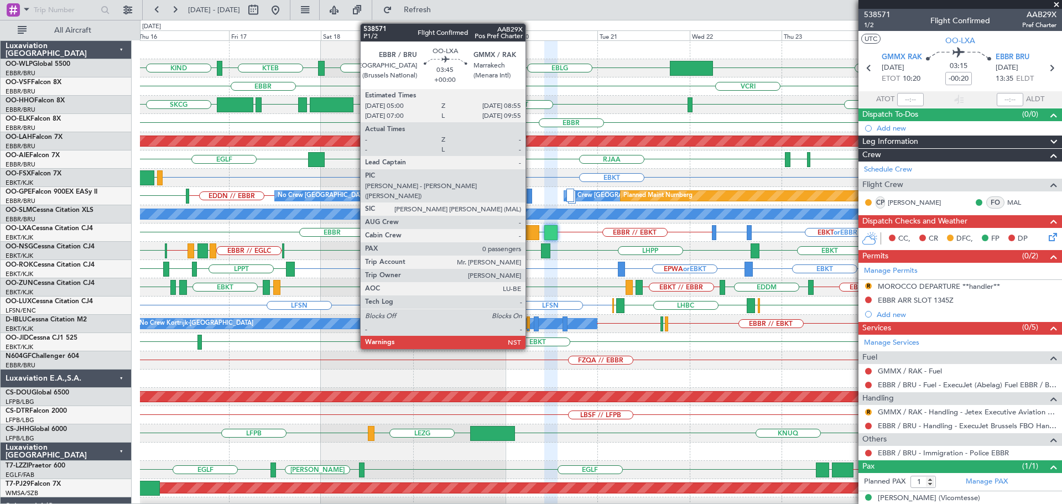
click at [530, 233] on div at bounding box center [531, 232] width 15 height 15
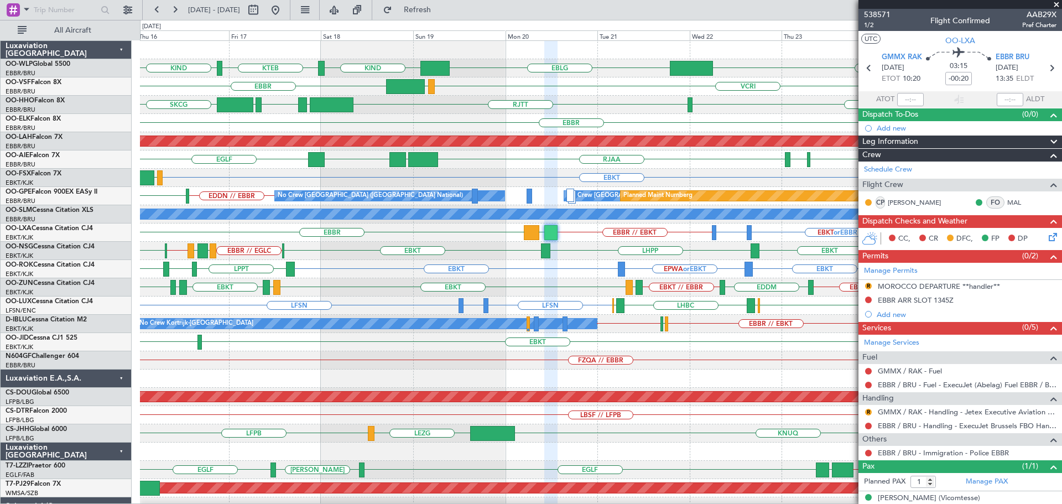
click at [528, 50] on div at bounding box center [600, 50] width 921 height 18
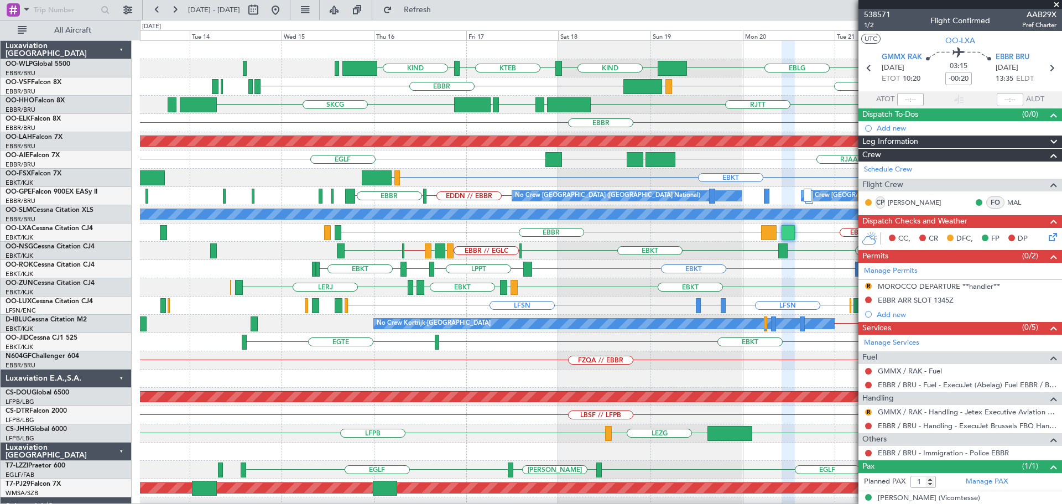
click at [499, 232] on div "EBLG KIND KTEB KIND FIMP VCRI VRMU [GEOGRAPHIC_DATA] [GEOGRAPHIC_DATA] LROP [GE…" at bounding box center [600, 369] width 921 height 657
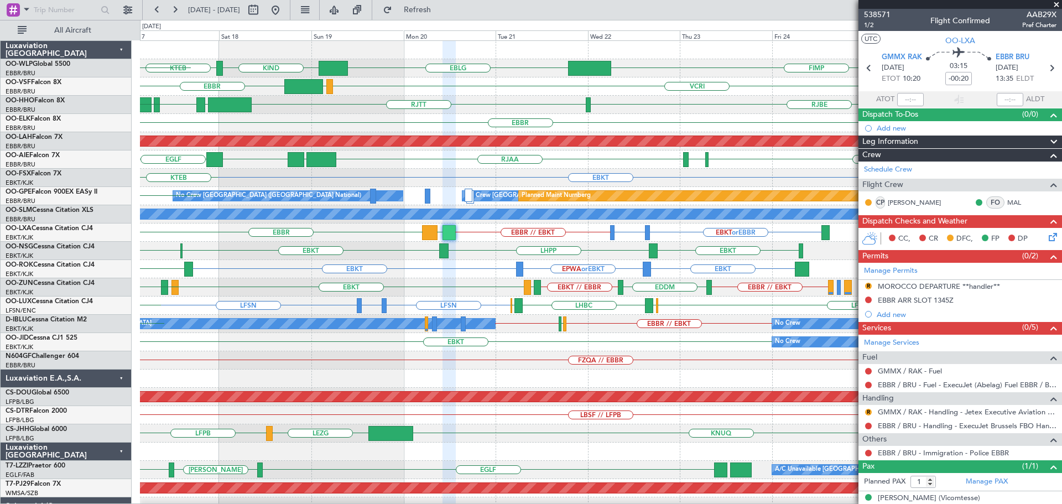
click at [448, 303] on div "EBLG KIND KTEB FIMP KIND EBLG LIML VCRI VRMU [GEOGRAPHIC_DATA] LIRP [GEOGRAPHIC…" at bounding box center [600, 369] width 921 height 657
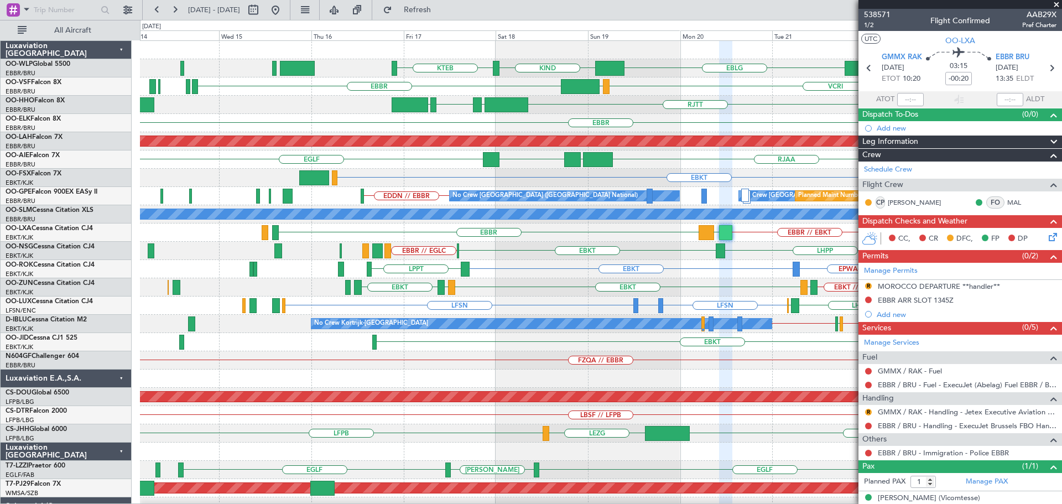
click at [499, 311] on div "EBLG KIND KTEB FIMP VCRI VRMU [GEOGRAPHIC_DATA] [GEOGRAPHIC_DATA] LROP [GEOGRAP…" at bounding box center [600, 342] width 921 height 602
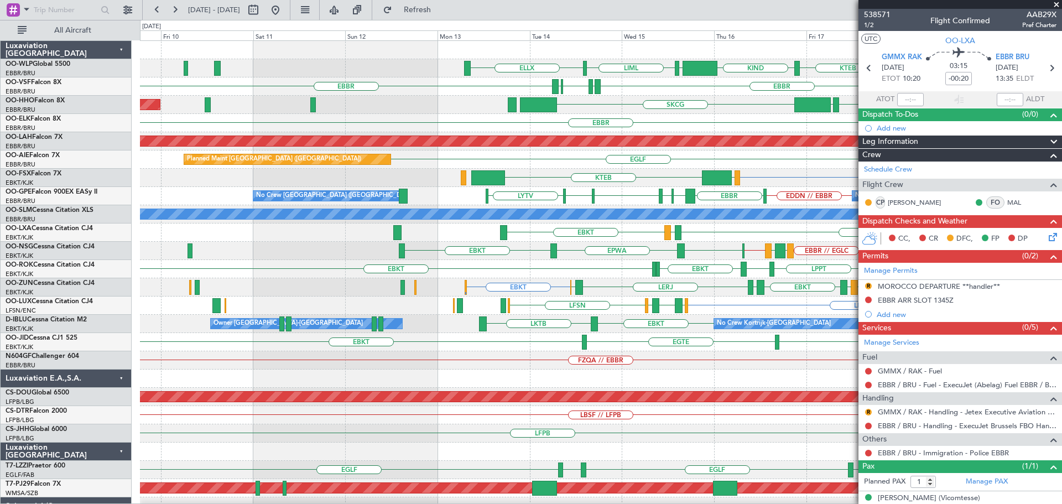
click at [651, 357] on div "FZQA // EBBR" at bounding box center [600, 360] width 921 height 18
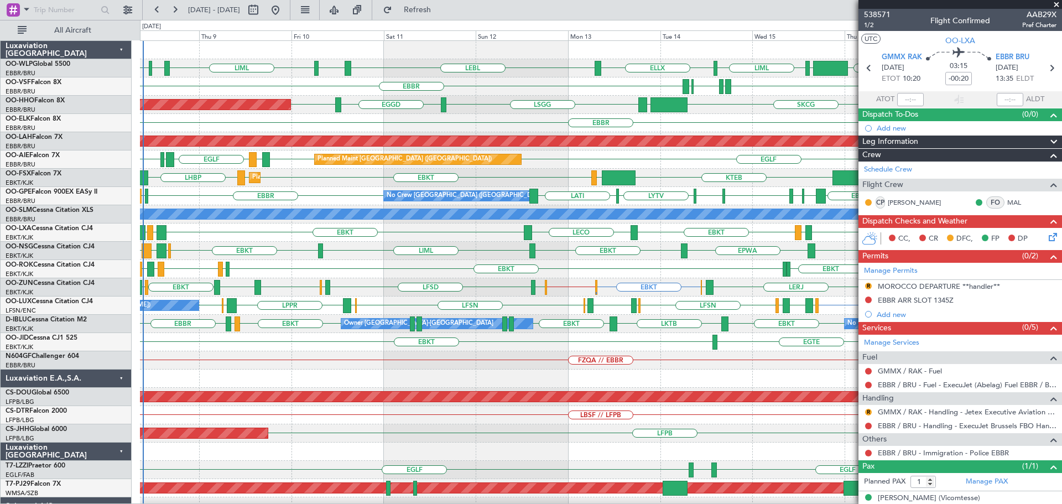
drag, startPoint x: 1058, startPoint y: 1, endPoint x: 1046, endPoint y: 9, distance: 14.7
click at [1058, 1] on span at bounding box center [1055, 5] width 11 height 10
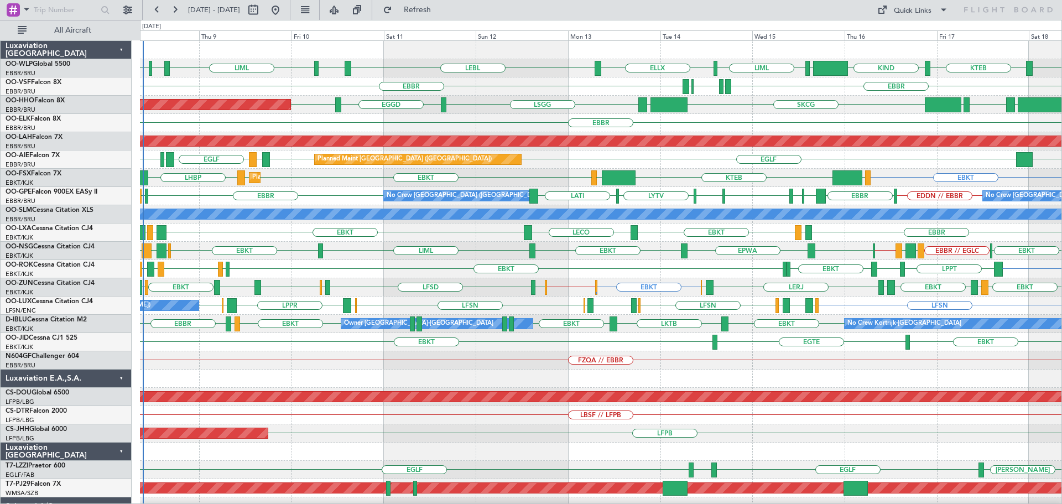
type input "0"
click at [446, 129] on div "EBBR" at bounding box center [600, 123] width 921 height 18
click at [412, 374] on div at bounding box center [600, 378] width 921 height 18
click at [257, 366] on div "FZQA // EBBR" at bounding box center [600, 360] width 921 height 18
click at [270, 372] on div at bounding box center [600, 378] width 921 height 18
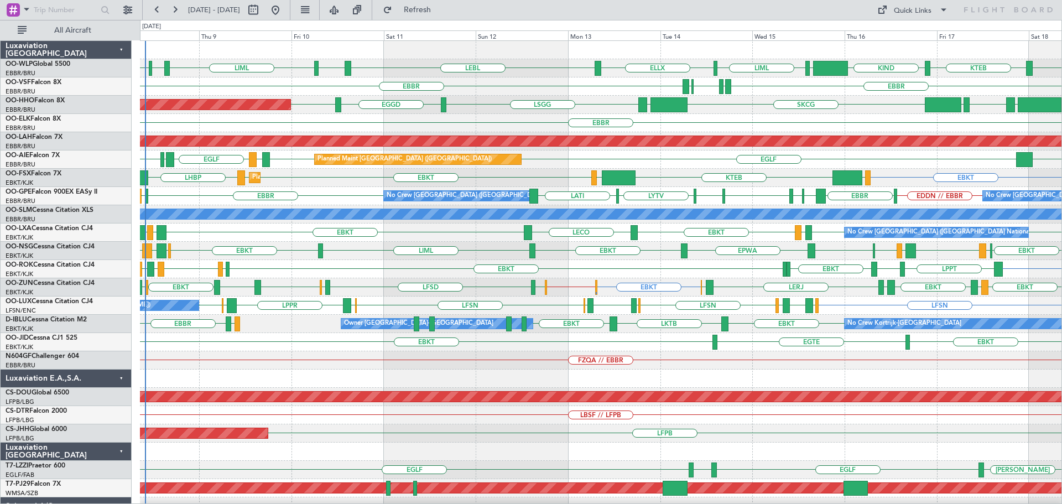
click at [295, 179] on div "EBKT KTEB LIMC EBKT EBKT LHBP LOWS Planned Maint [GEOGRAPHIC_DATA]-[GEOGRAPHIC_…" at bounding box center [600, 178] width 921 height 18
click at [294, 178] on div "EBKT KTEB LIMC EBKT EBKT LHBP LOWS Planned Maint [GEOGRAPHIC_DATA]-[GEOGRAPHIC_…" at bounding box center [600, 178] width 921 height 18
click at [297, 179] on div "EBKT KTEB LIMC EBKT EBKT LHBP LOWS Planned Maint [GEOGRAPHIC_DATA]-[GEOGRAPHIC_…" at bounding box center [600, 178] width 921 height 18
click at [505, 121] on div "EBBR" at bounding box center [600, 123] width 921 height 18
click at [672, 168] on div "EGLF LLBG [GEOGRAPHIC_DATA] LEMD [GEOGRAPHIC_DATA] LEMD LEDC Planned Maint [GEO…" at bounding box center [600, 159] width 921 height 18
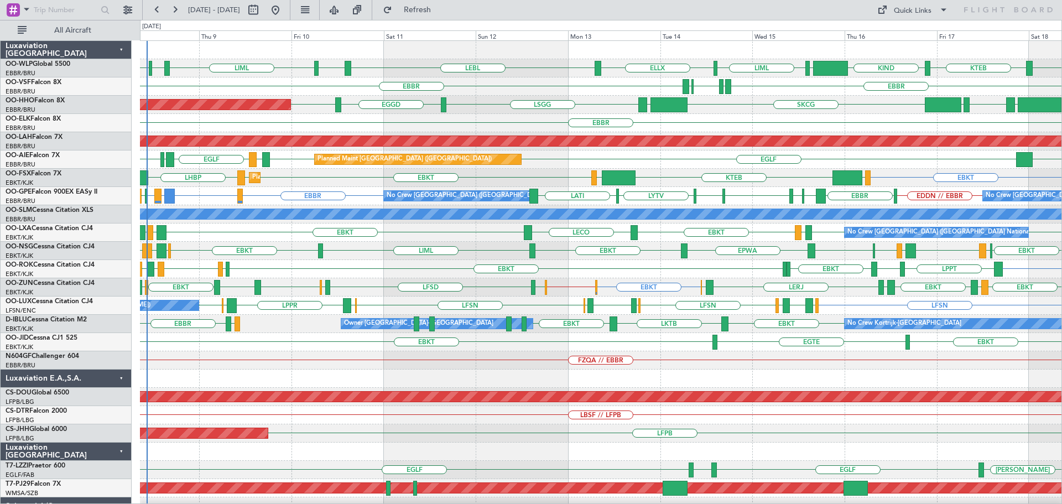
click at [481, 378] on div at bounding box center [600, 378] width 921 height 18
click at [180, 195] on div "EBBR LFML or EBBR ENGM or EBBR [GEOGRAPHIC_DATA] EDDN // EBBR [GEOGRAPHIC_DATA]…" at bounding box center [600, 196] width 921 height 18
click at [426, 116] on div "EBBR" at bounding box center [600, 123] width 921 height 18
